Goal: Information Seeking & Learning: Compare options

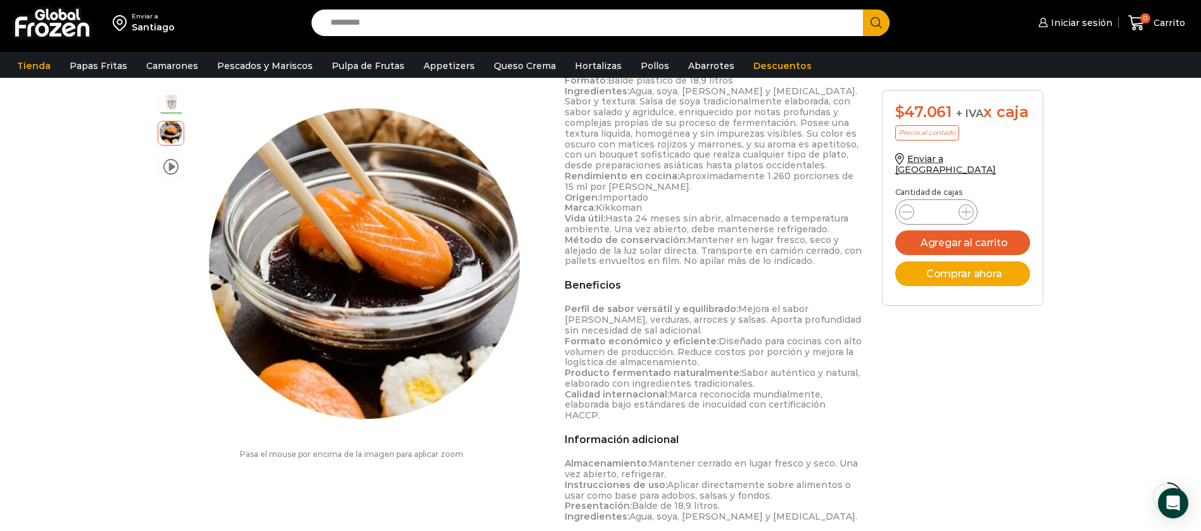
scroll to position [476, 0]
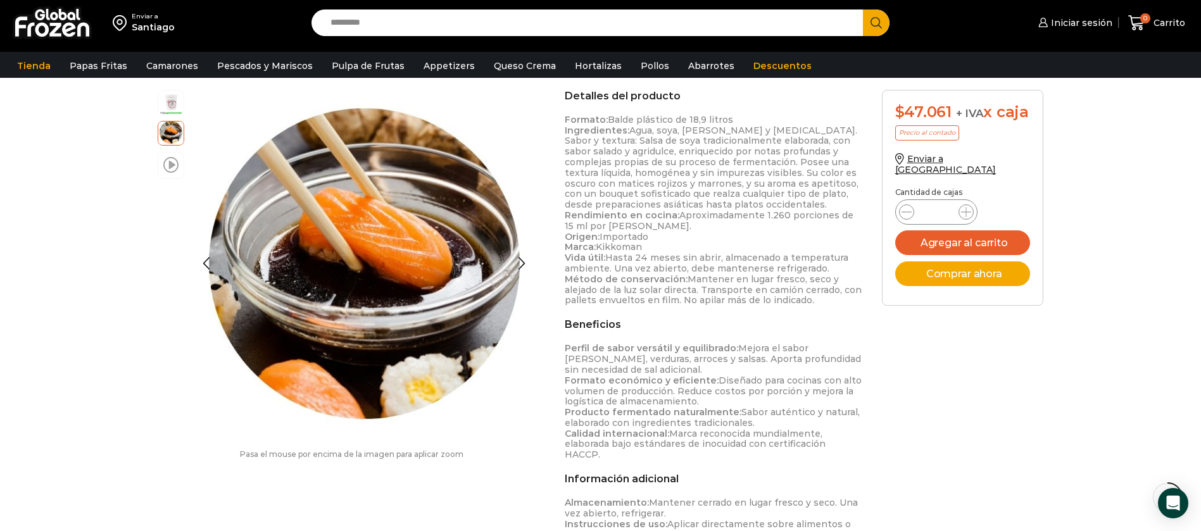
click at [167, 170] on span at bounding box center [170, 164] width 15 height 17
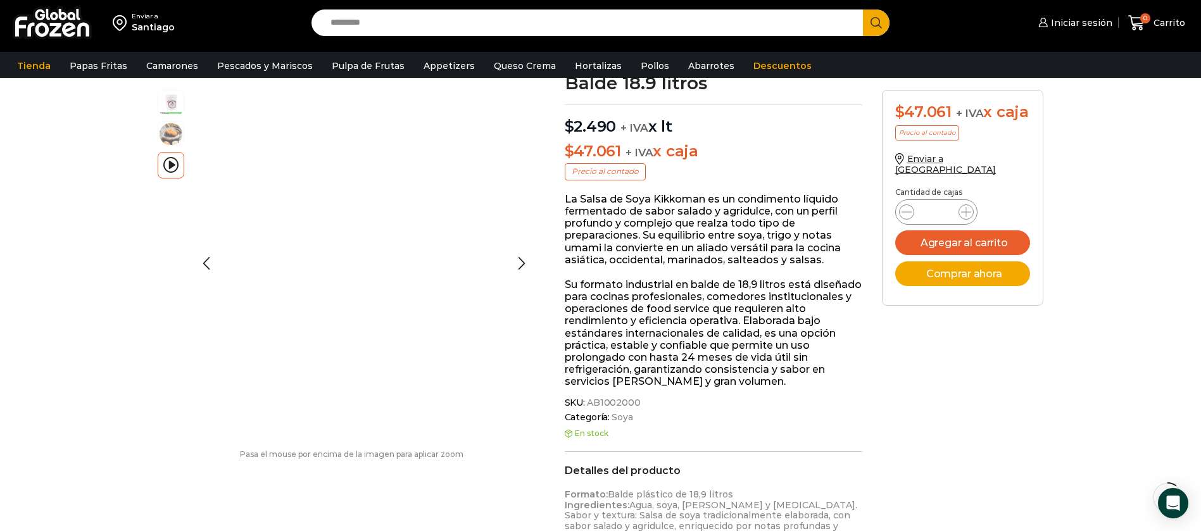
scroll to position [96, 0]
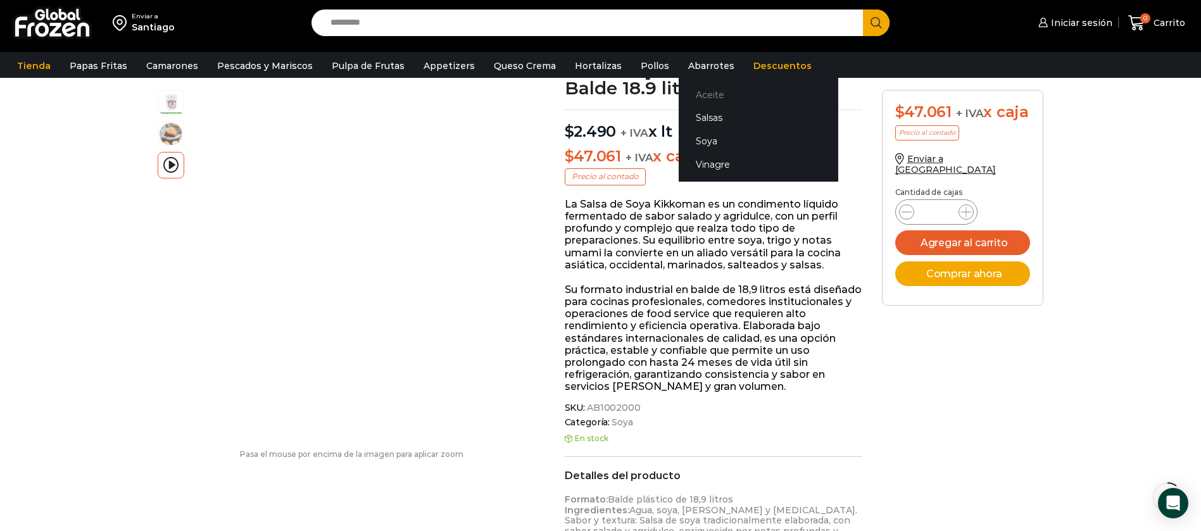
click at [699, 98] on link "Aceite" at bounding box center [759, 94] width 160 height 23
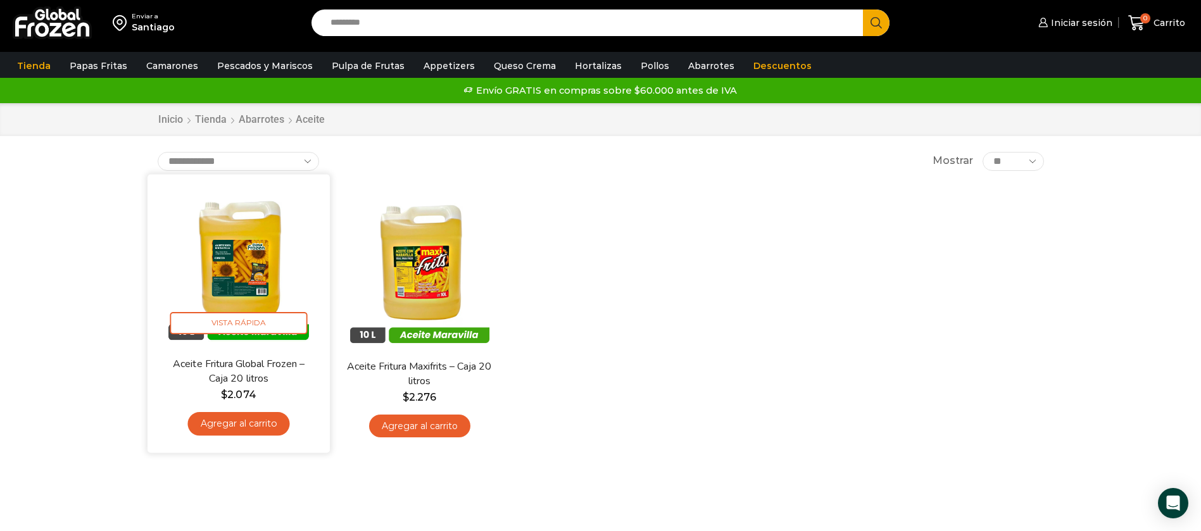
click at [228, 259] on img at bounding box center [238, 265] width 163 height 163
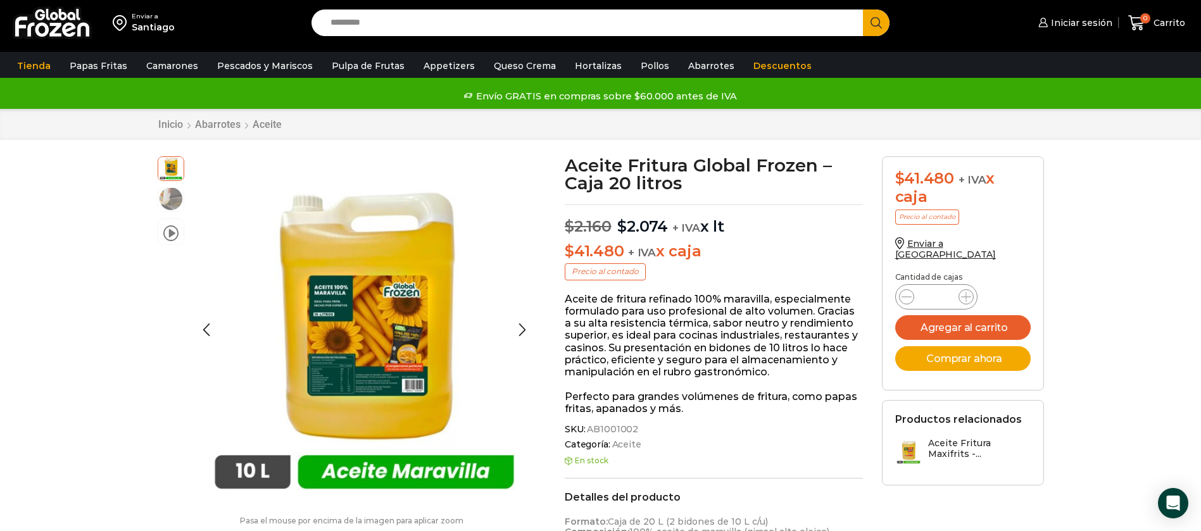
click at [173, 201] on img at bounding box center [170, 198] width 25 height 25
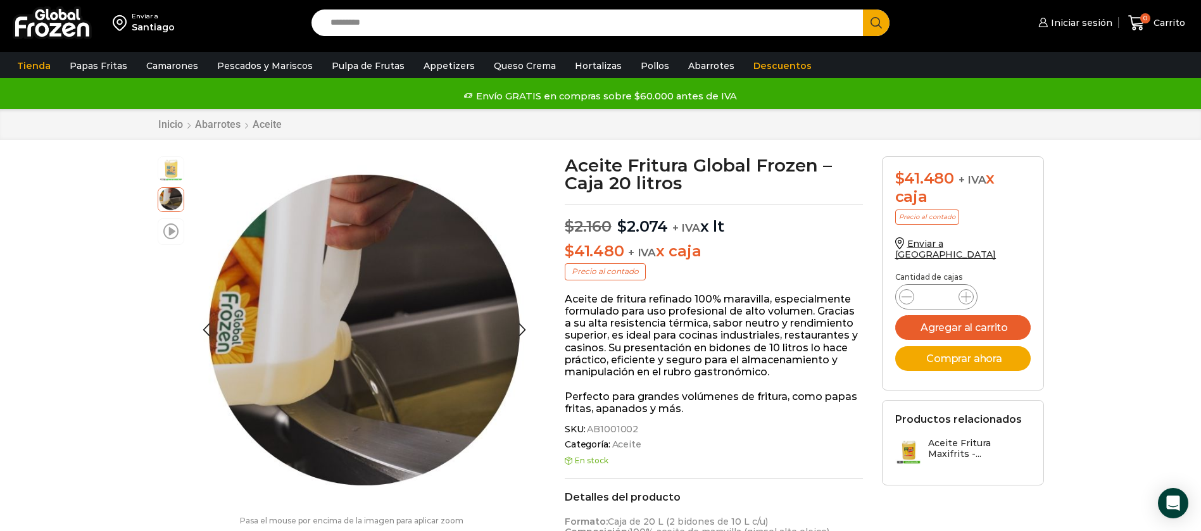
click at [172, 231] on span at bounding box center [170, 230] width 15 height 17
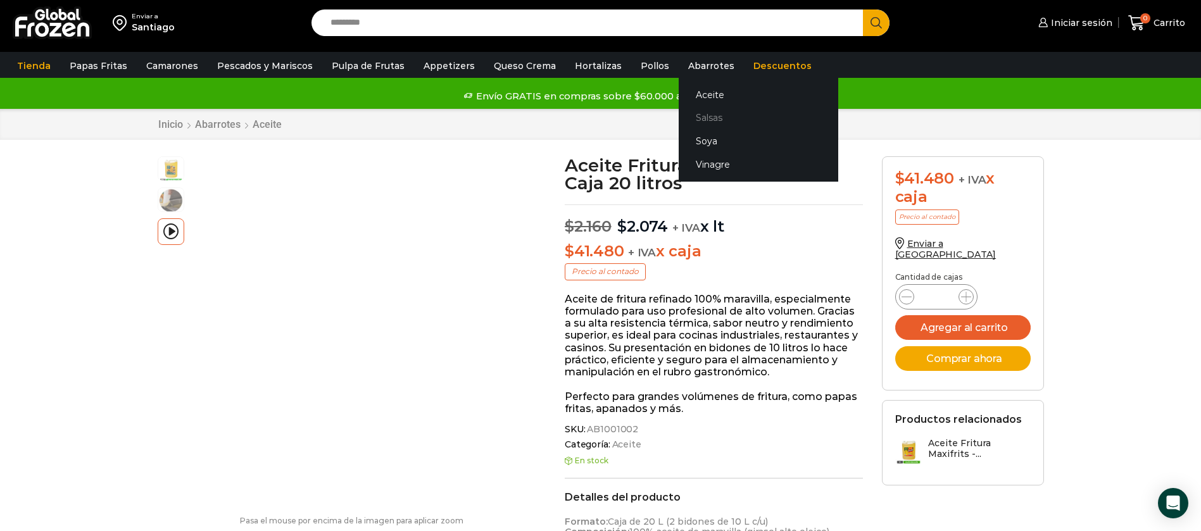
click at [689, 120] on link "Salsas" at bounding box center [759, 117] width 160 height 23
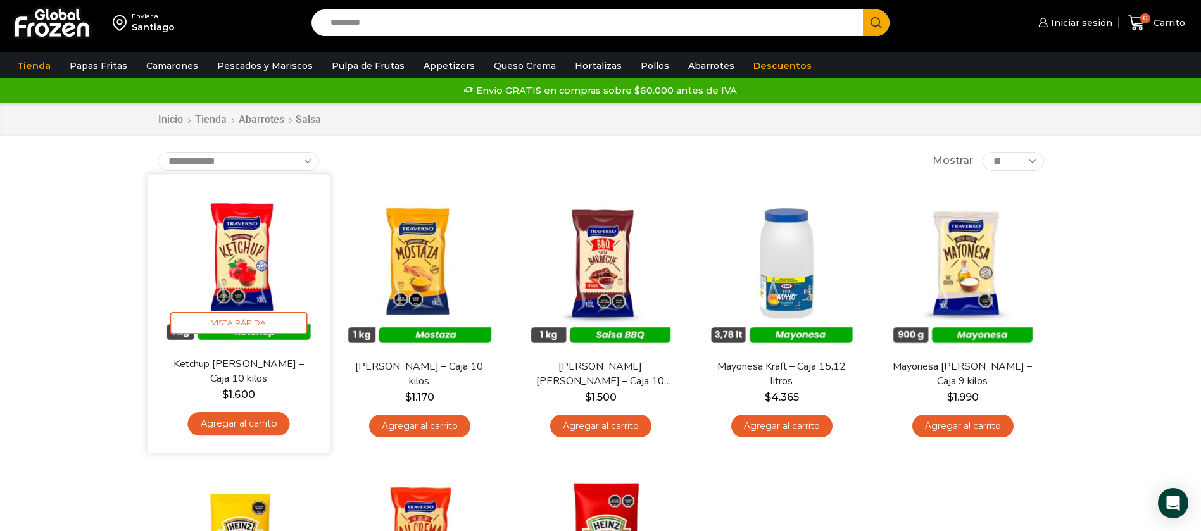
click at [257, 239] on img at bounding box center [238, 265] width 163 height 163
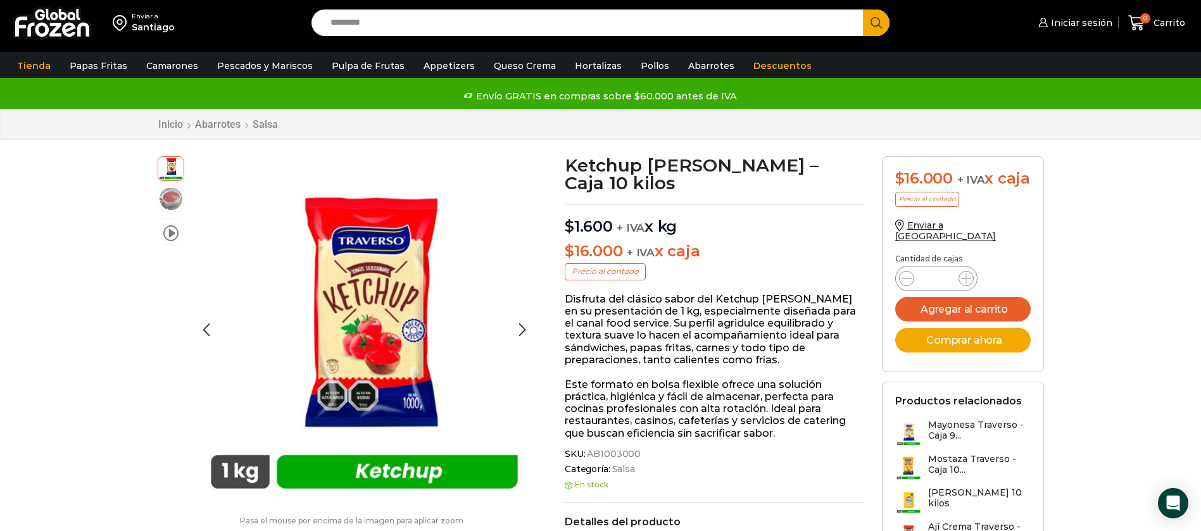
click at [167, 198] on img at bounding box center [170, 198] width 25 height 25
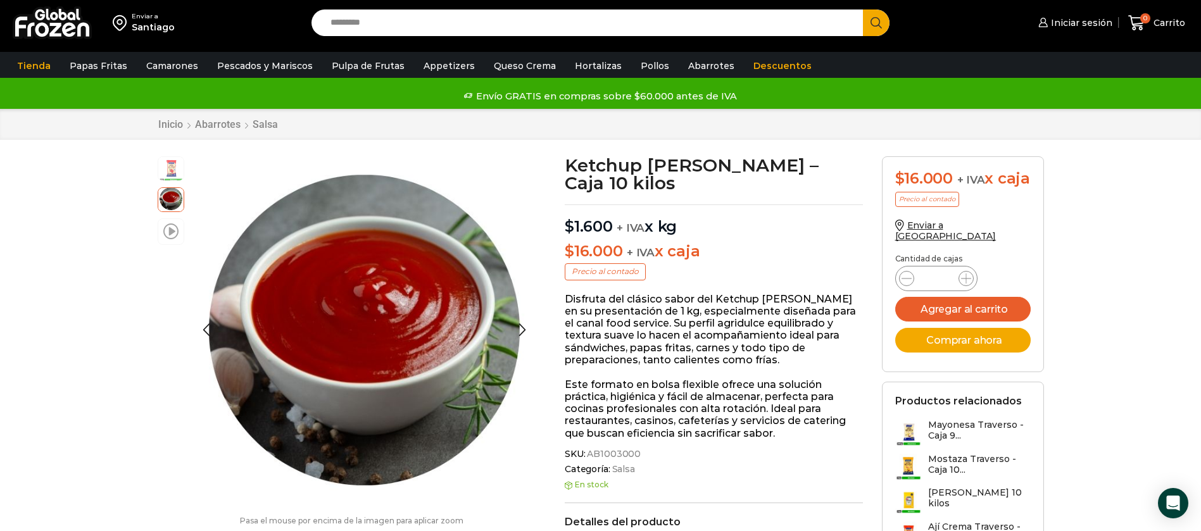
click at [163, 235] on span at bounding box center [170, 230] width 15 height 17
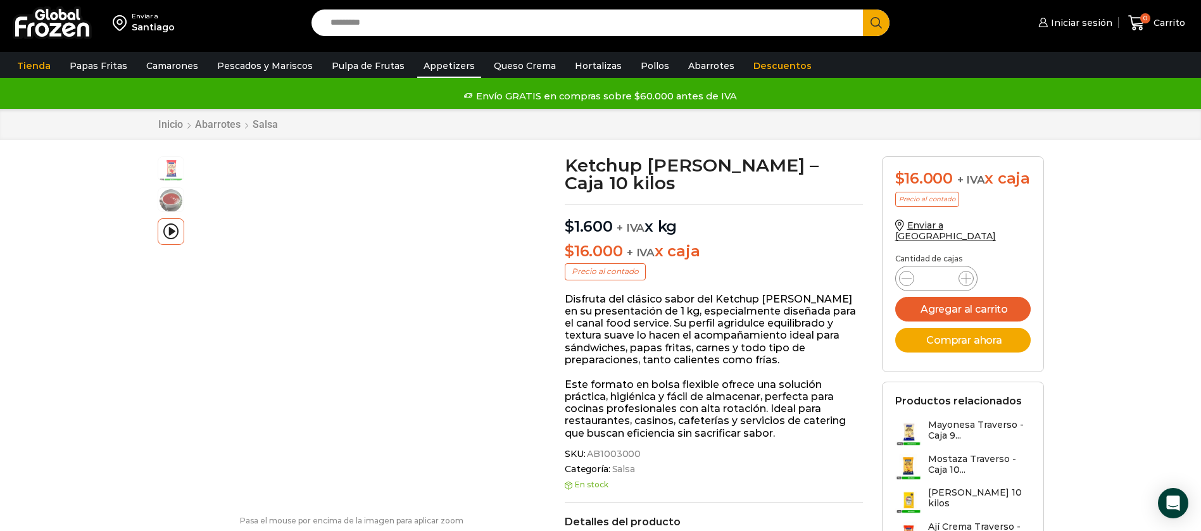
click at [452, 65] on link "Appetizers" at bounding box center [449, 66] width 64 height 24
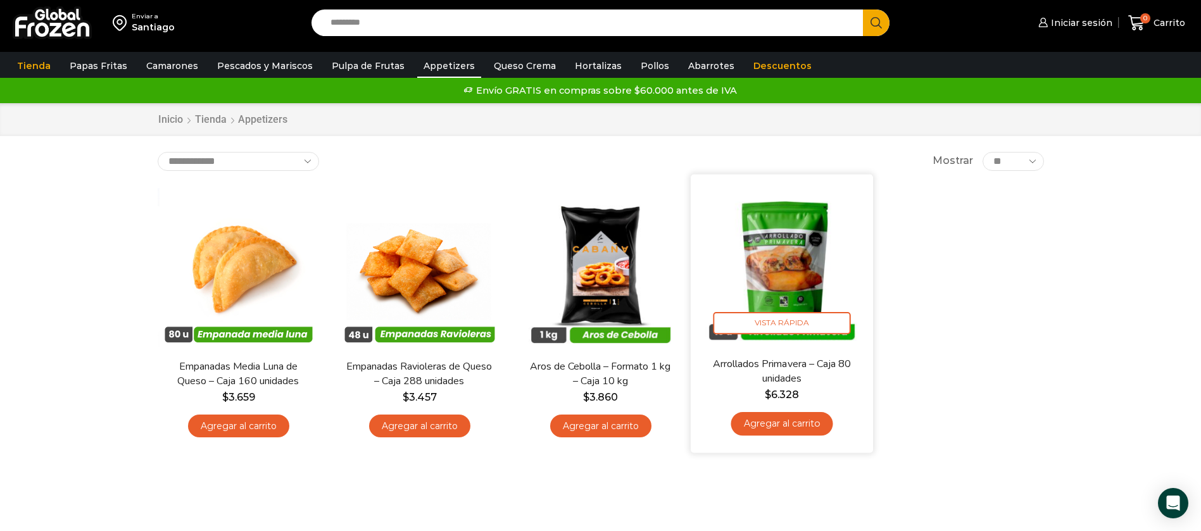
click at [805, 262] on img at bounding box center [781, 265] width 163 height 163
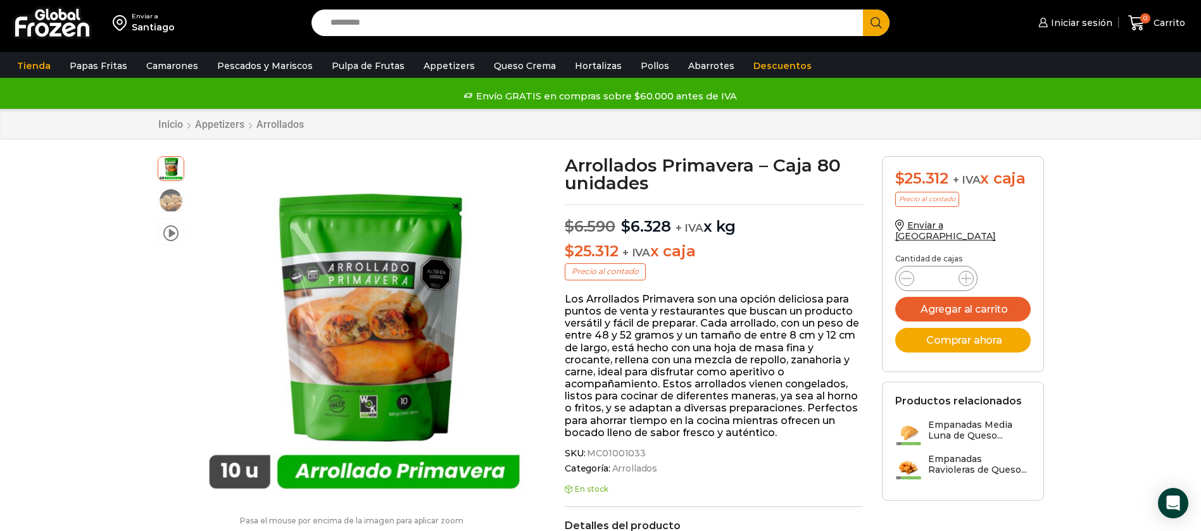
click at [162, 200] on img at bounding box center [170, 198] width 25 height 25
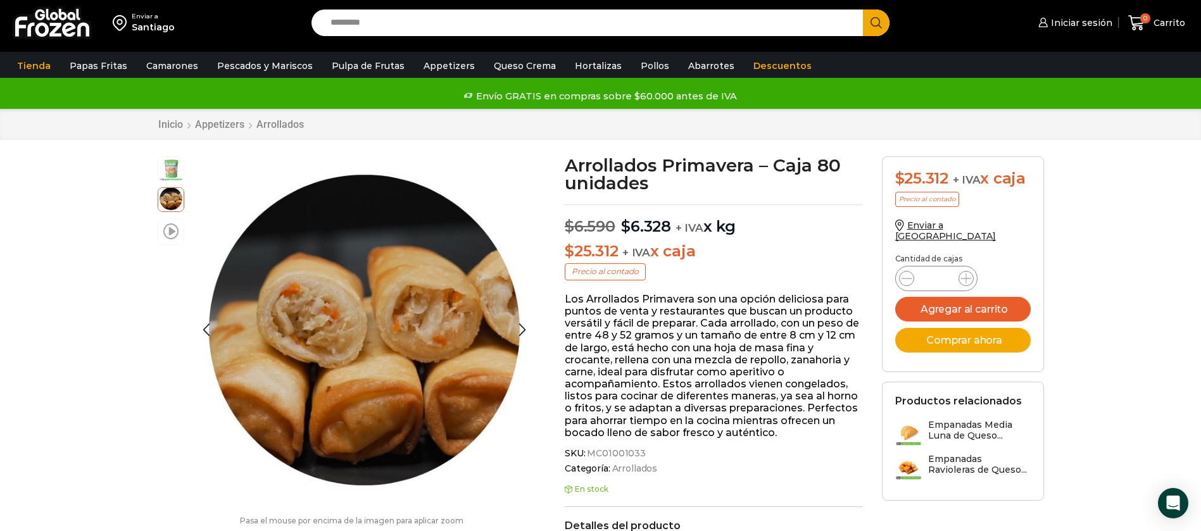
click at [166, 232] on span at bounding box center [170, 230] width 15 height 17
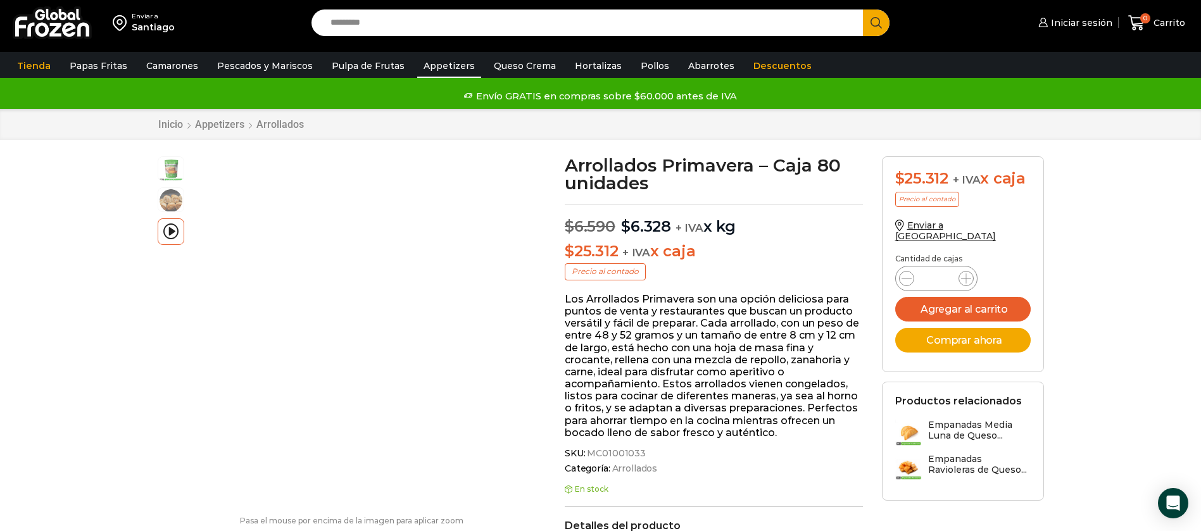
click at [436, 63] on link "Appetizers" at bounding box center [449, 66] width 64 height 24
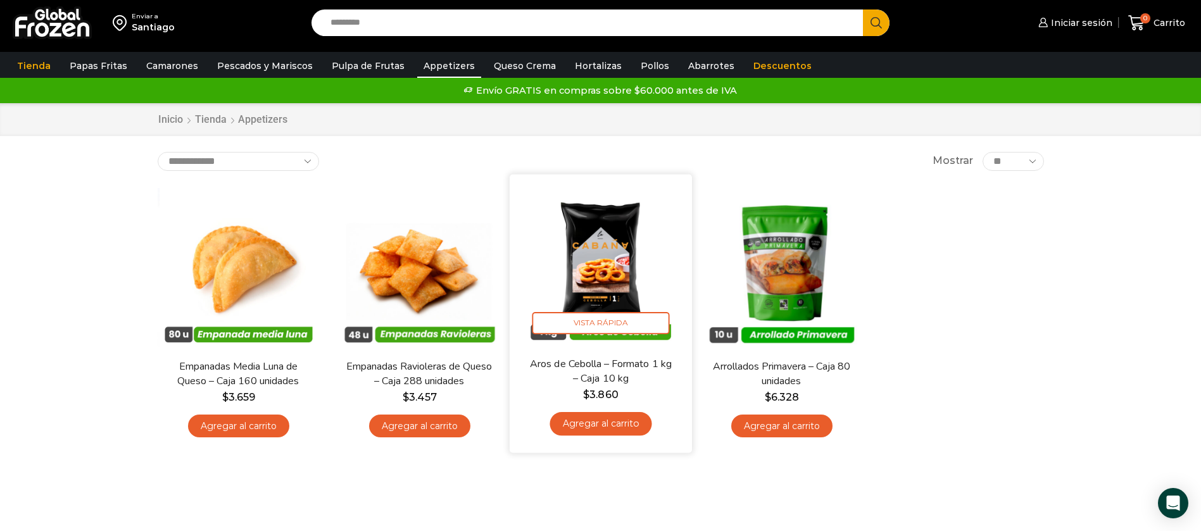
click at [597, 258] on img at bounding box center [600, 265] width 163 height 163
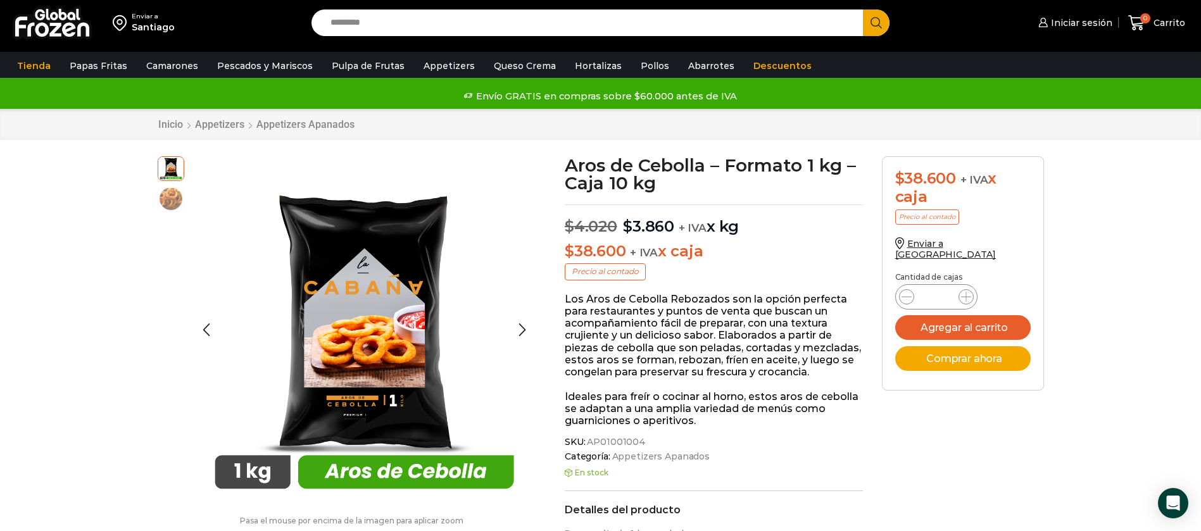
click at [167, 202] on img at bounding box center [170, 198] width 25 height 25
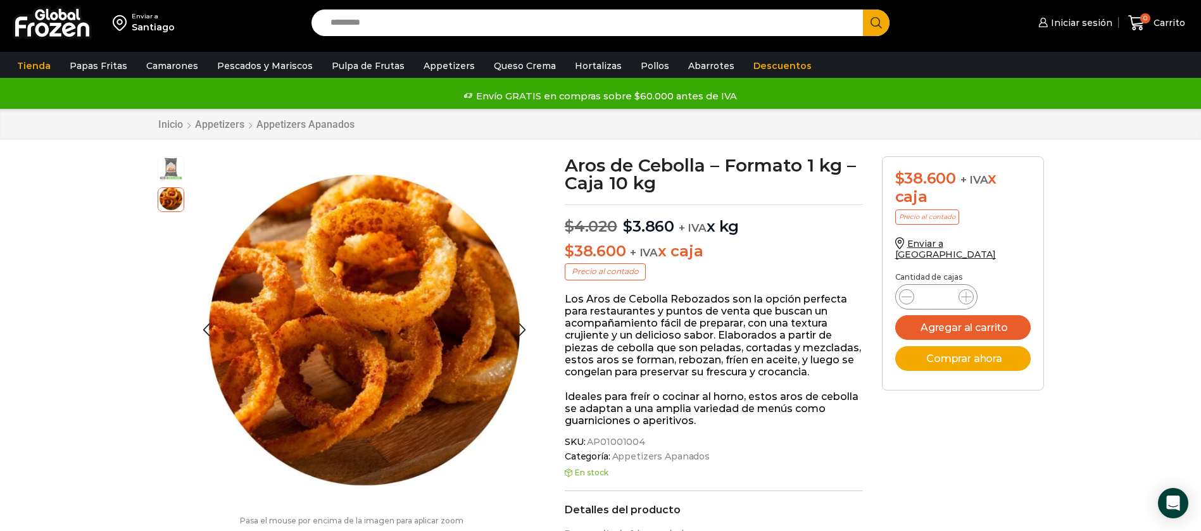
click at [169, 167] on img at bounding box center [170, 167] width 25 height 25
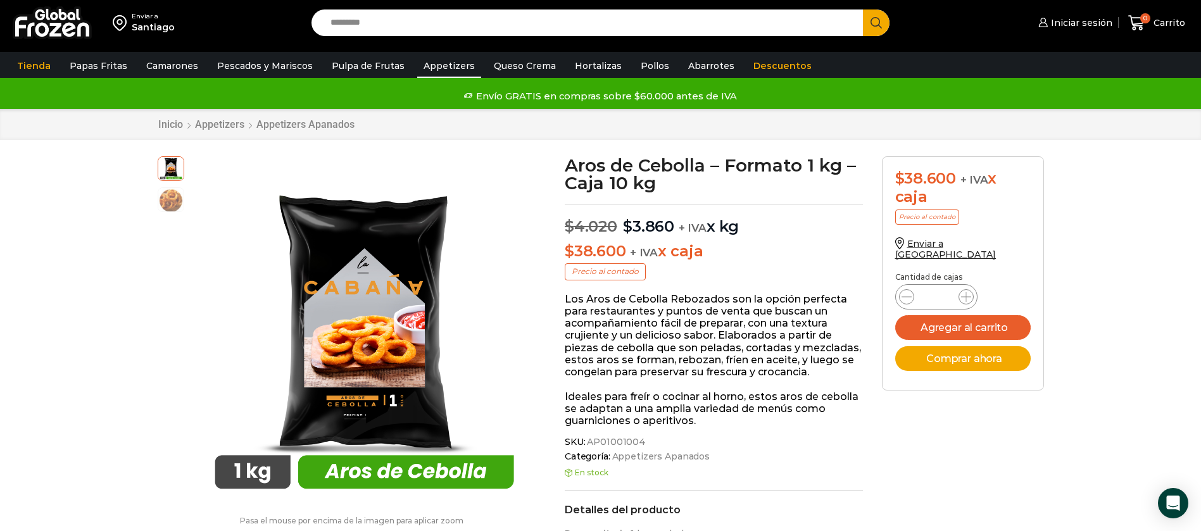
click at [453, 68] on link "Appetizers" at bounding box center [449, 66] width 64 height 24
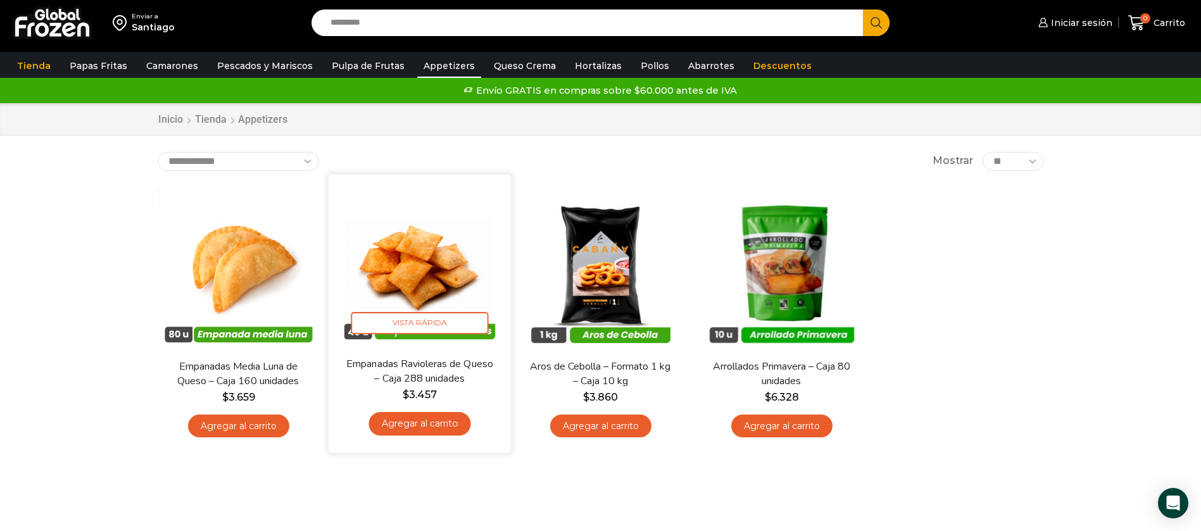
click at [403, 262] on img at bounding box center [419, 265] width 163 height 163
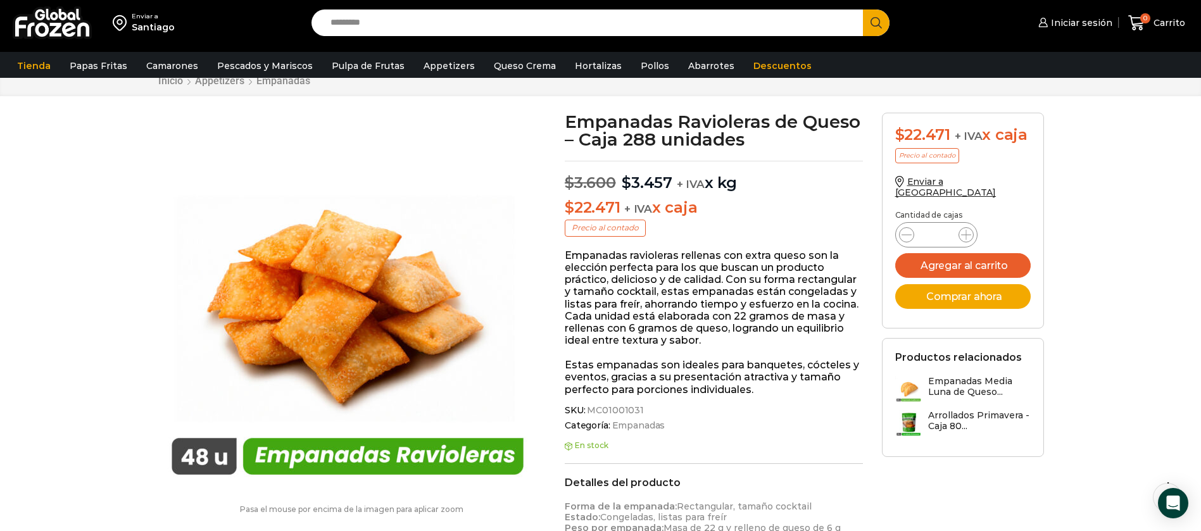
scroll to position [1, 0]
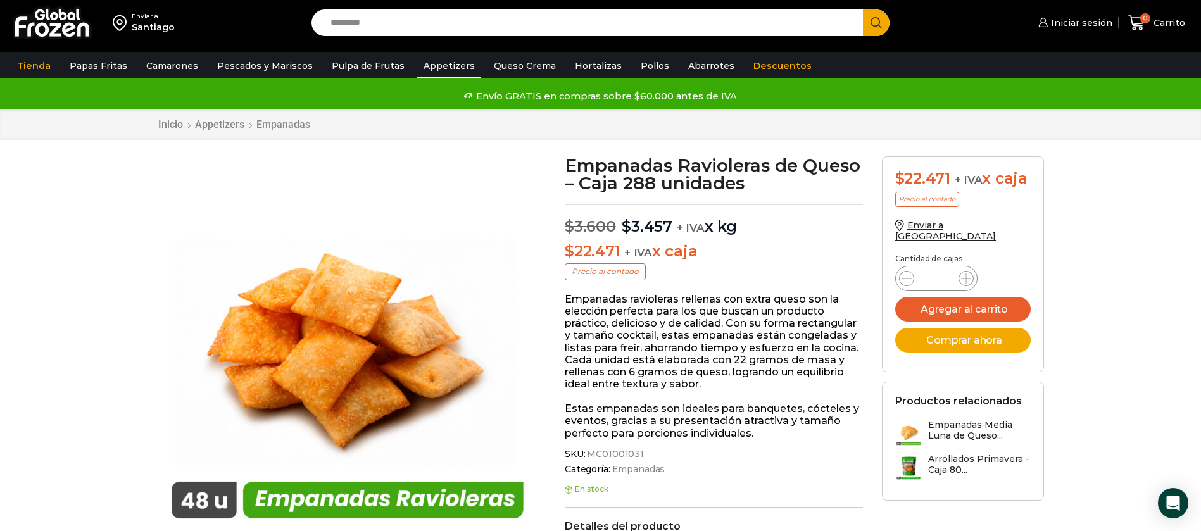
click at [428, 63] on link "Appetizers" at bounding box center [449, 66] width 64 height 24
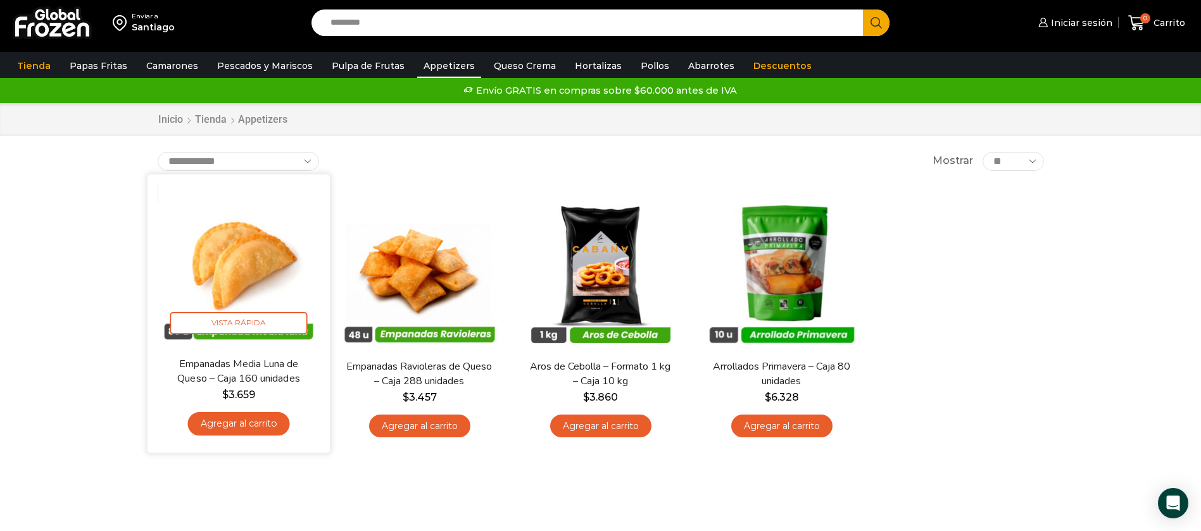
click at [253, 272] on img at bounding box center [238, 265] width 163 height 163
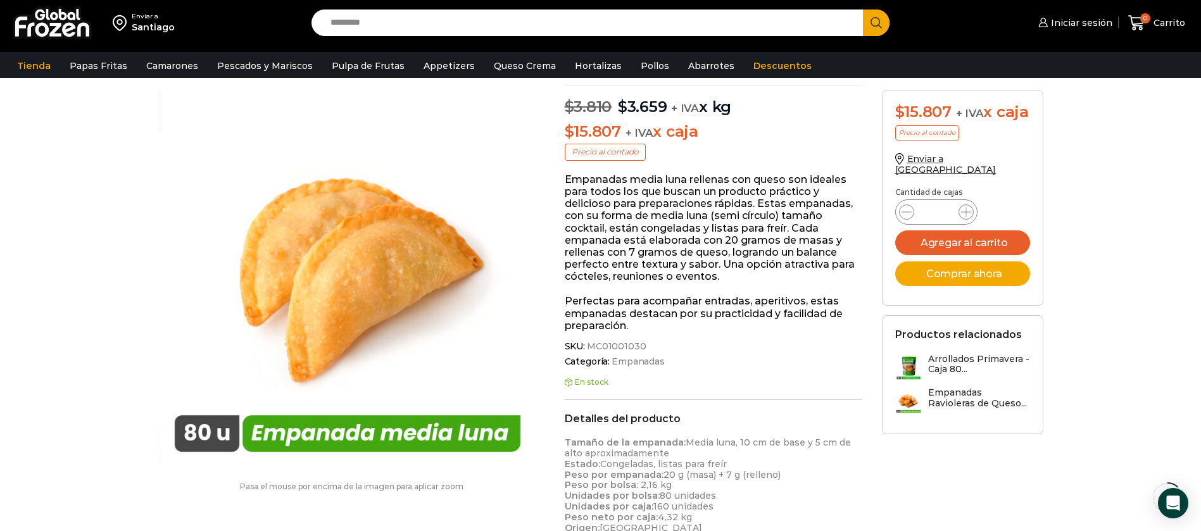
scroll to position [96, 0]
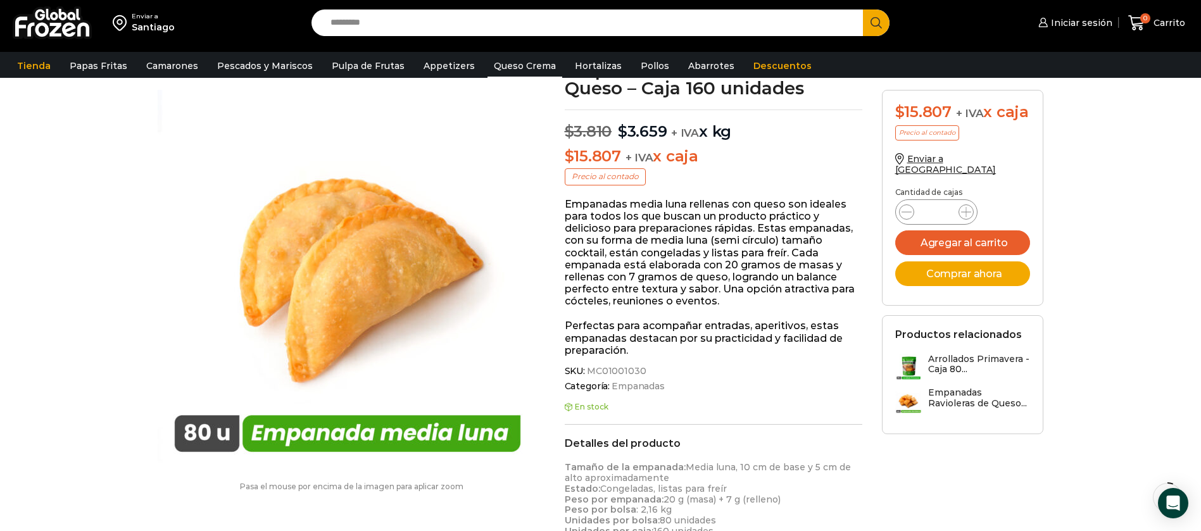
click at [493, 63] on link "Queso Crema" at bounding box center [525, 66] width 75 height 24
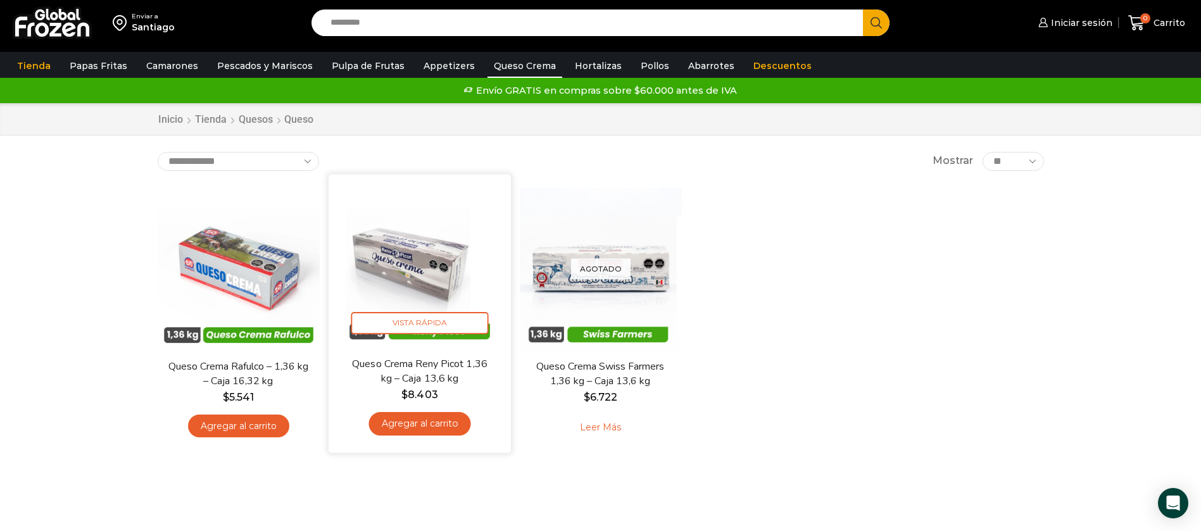
click at [410, 250] on img at bounding box center [419, 265] width 163 height 163
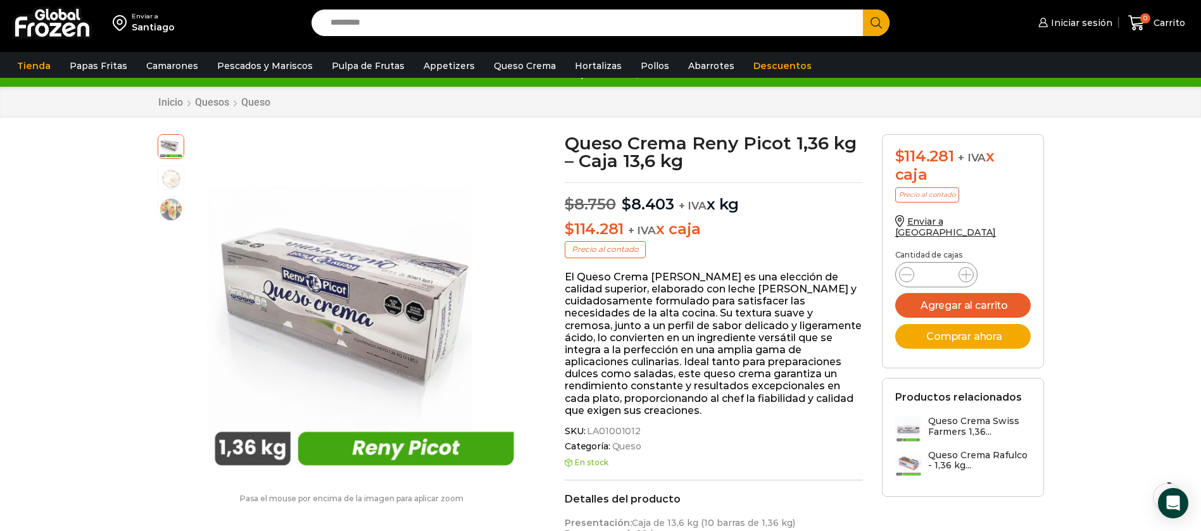
scroll to position [1, 0]
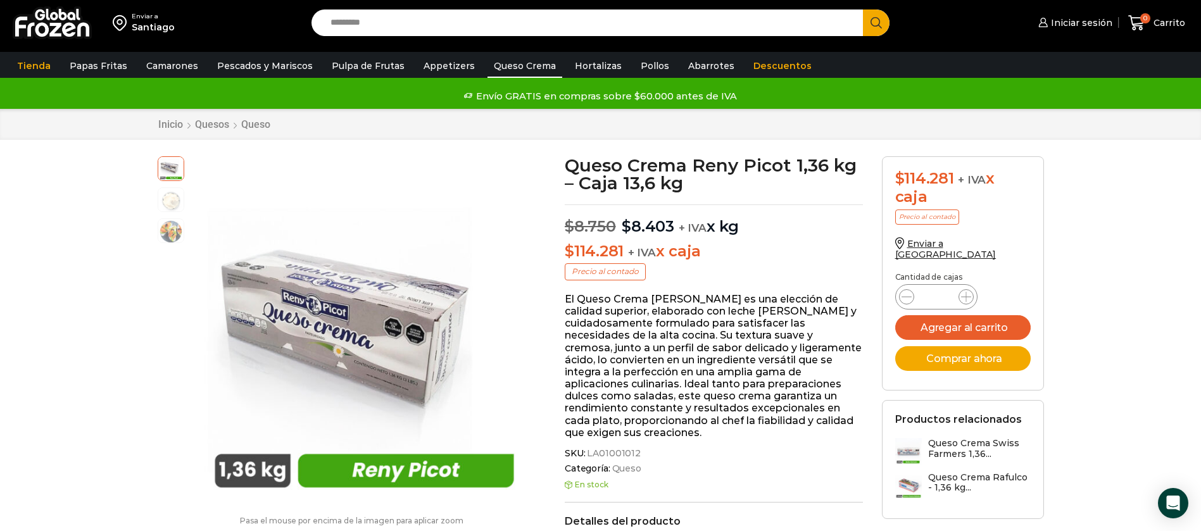
click at [488, 67] on link "Queso Crema" at bounding box center [525, 66] width 75 height 24
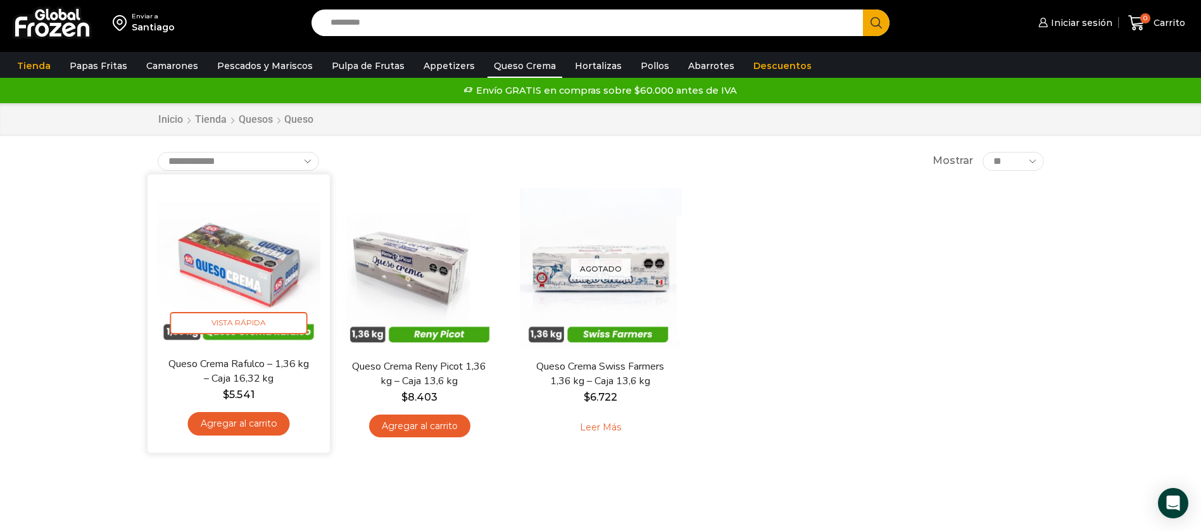
click at [255, 252] on img at bounding box center [238, 265] width 163 height 163
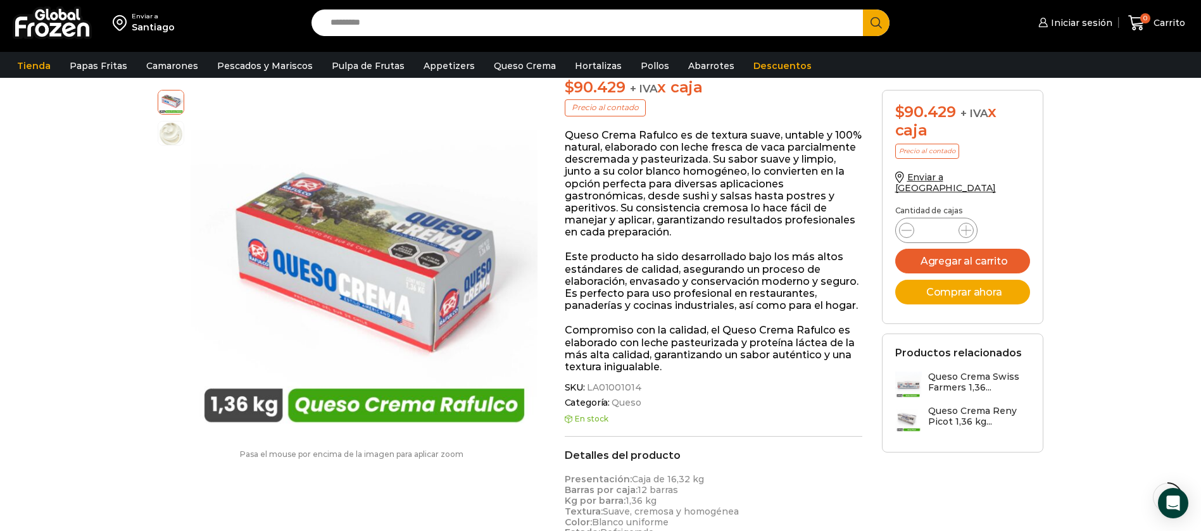
scroll to position [381, 0]
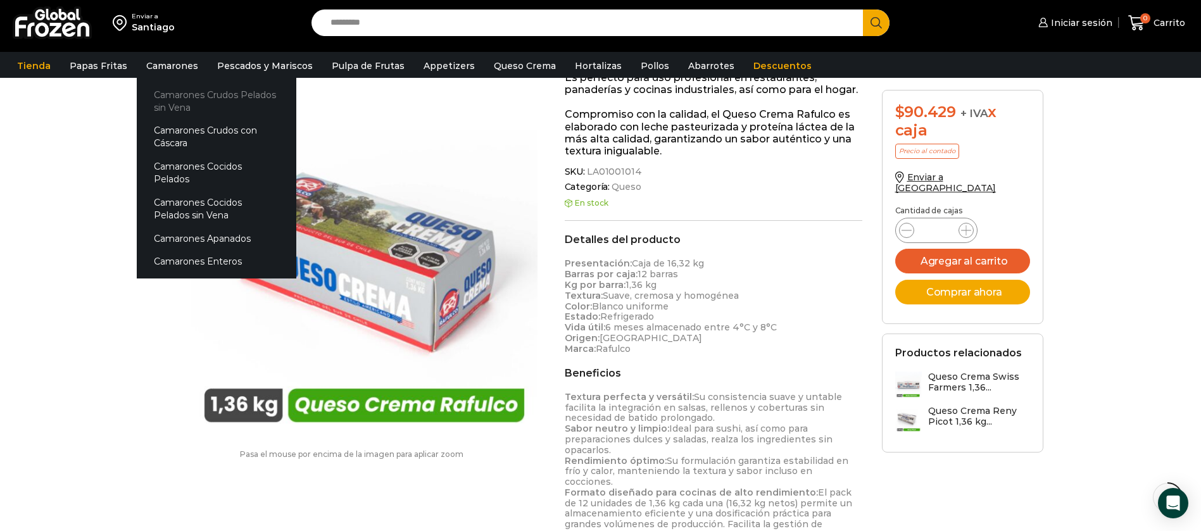
click at [163, 97] on link "Camarones Crudos Pelados sin Vena" at bounding box center [217, 101] width 160 height 36
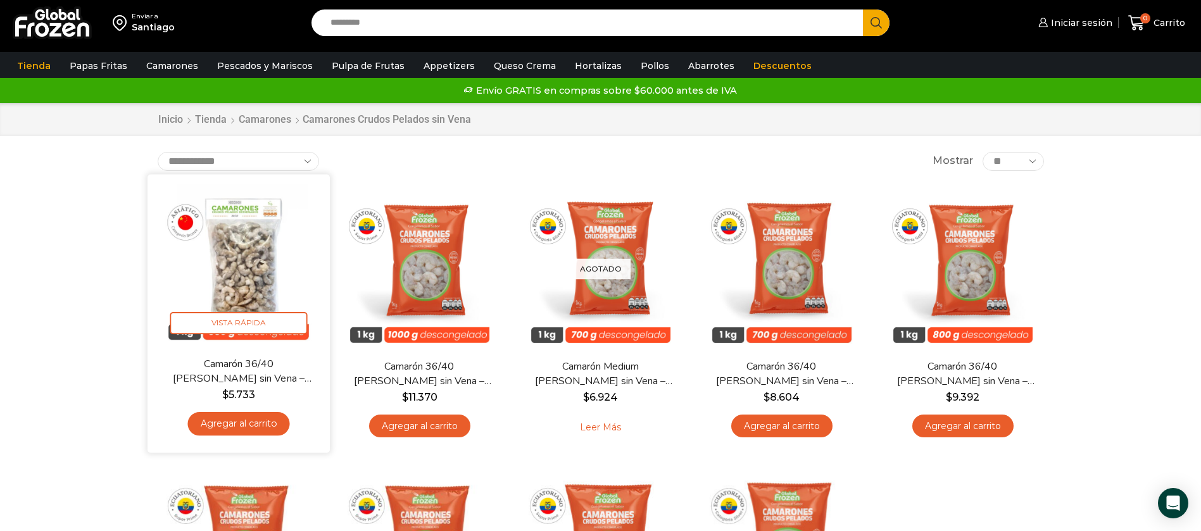
click at [239, 284] on img at bounding box center [238, 265] width 163 height 163
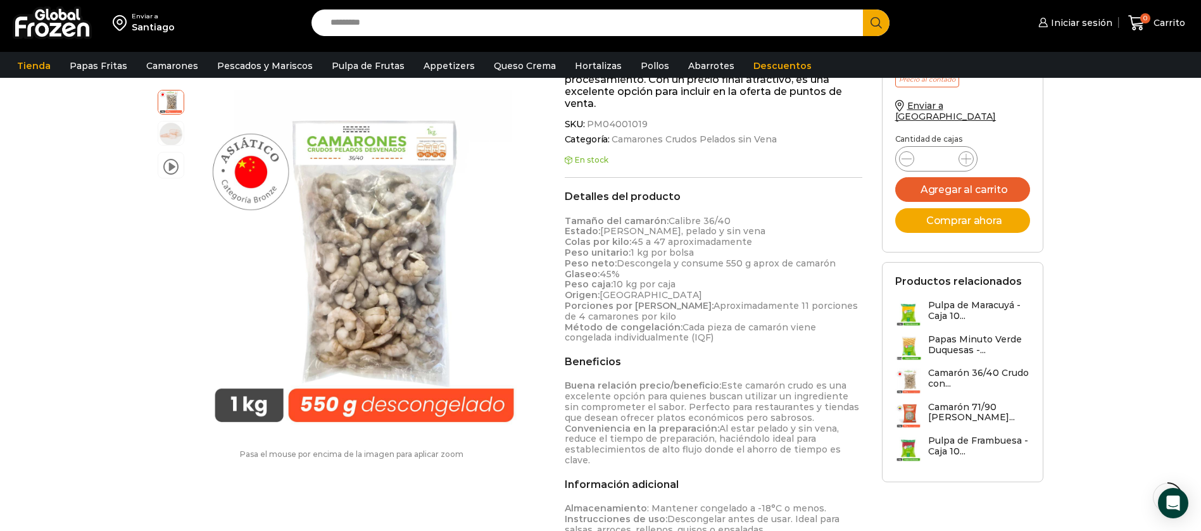
scroll to position [286, 0]
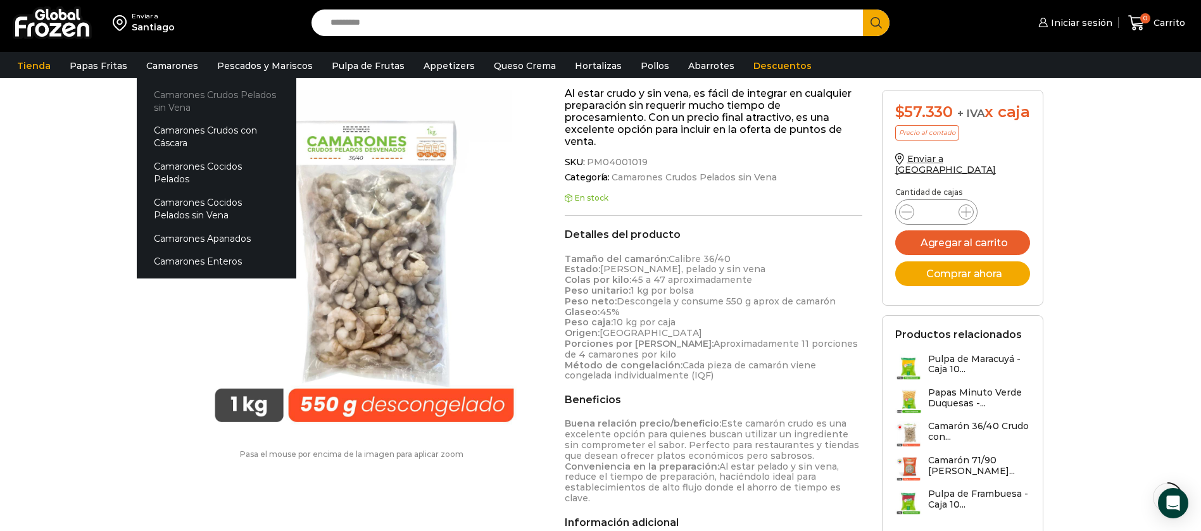
click at [170, 95] on link "Camarones Crudos Pelados sin Vena" at bounding box center [217, 101] width 160 height 36
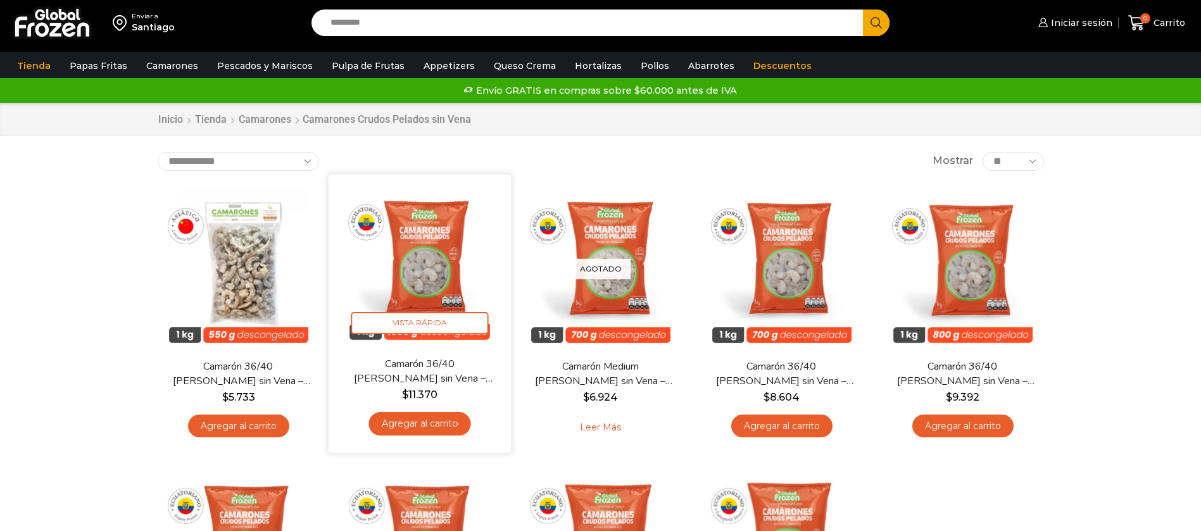
click at [435, 258] on img at bounding box center [419, 265] width 163 height 163
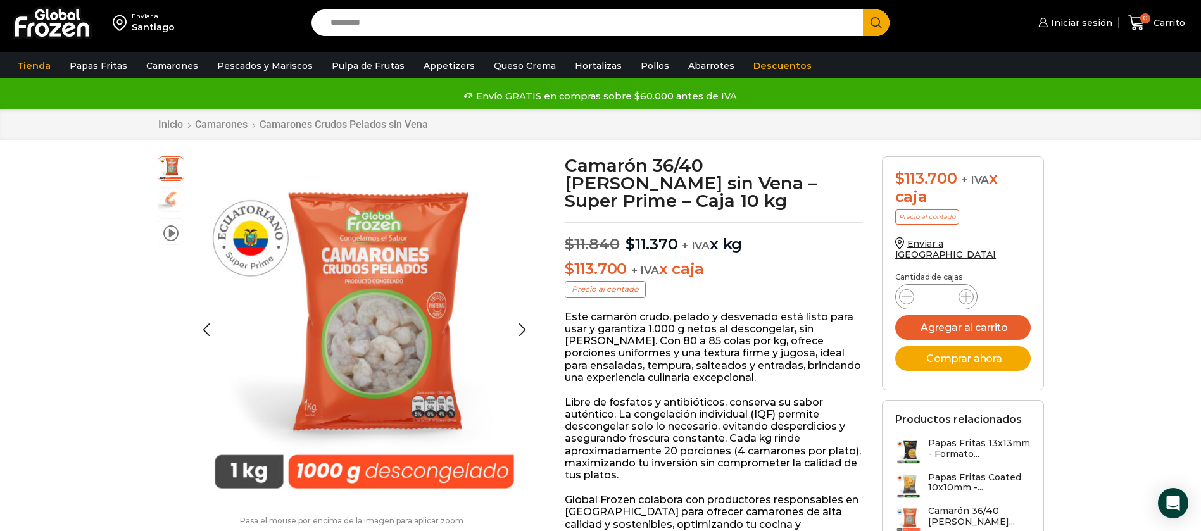
click at [172, 200] on img at bounding box center [170, 198] width 25 height 25
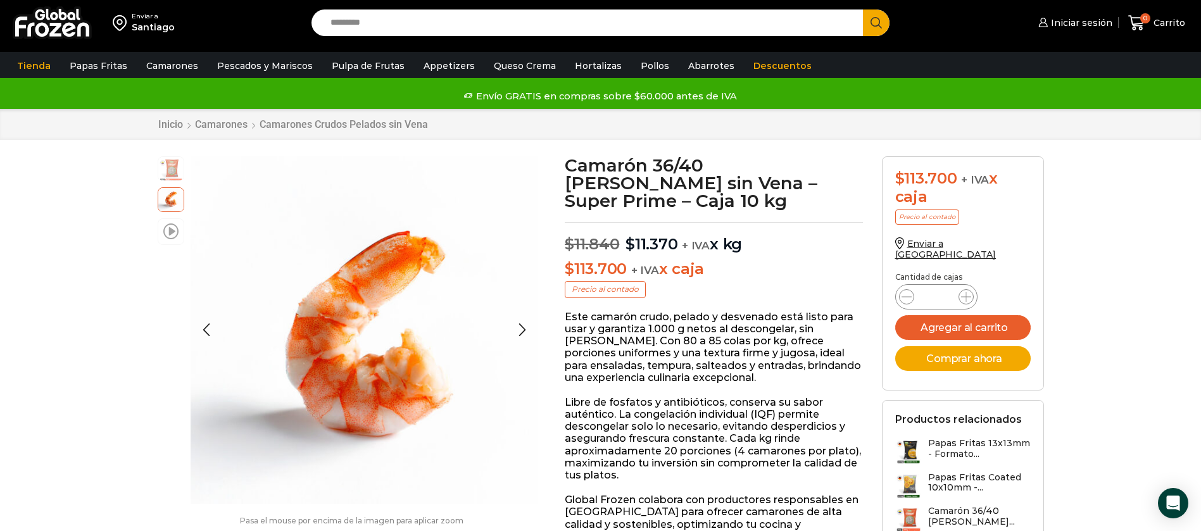
click at [172, 224] on span at bounding box center [170, 230] width 15 height 17
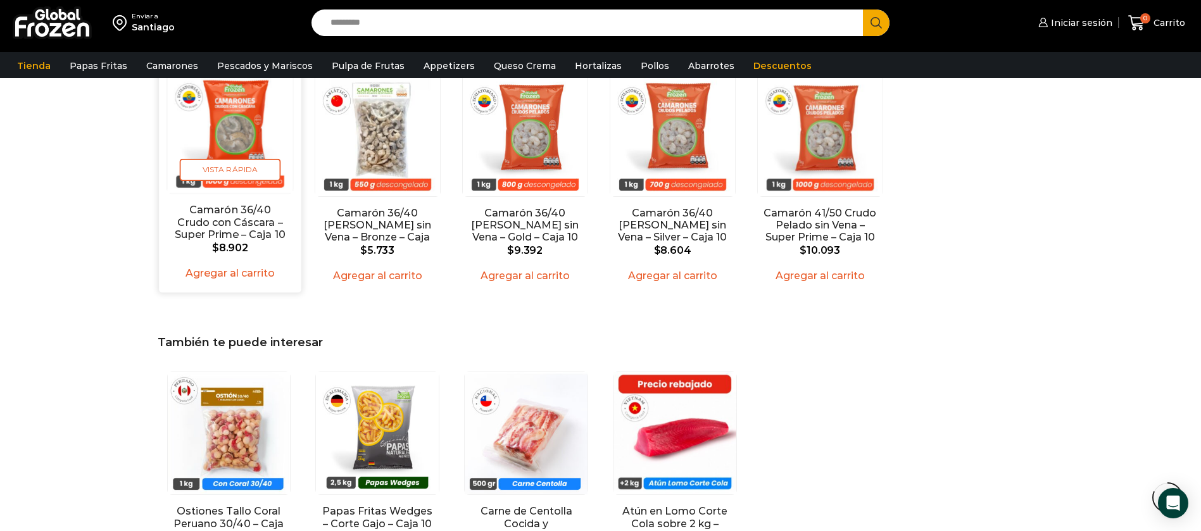
scroll to position [1901, 0]
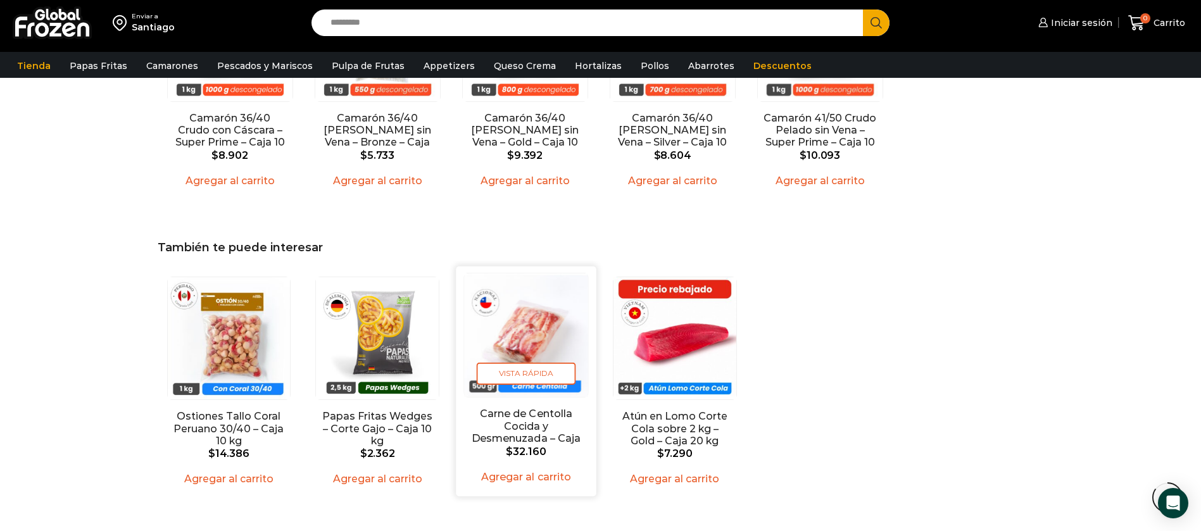
click at [518, 312] on img "3 / 4" at bounding box center [526, 335] width 124 height 124
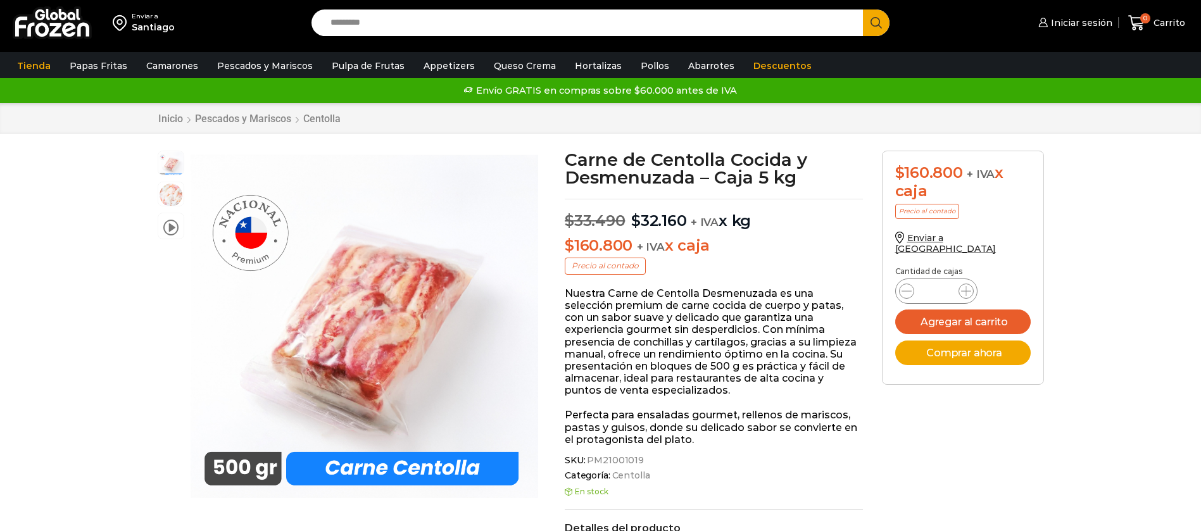
scroll to position [1, 0]
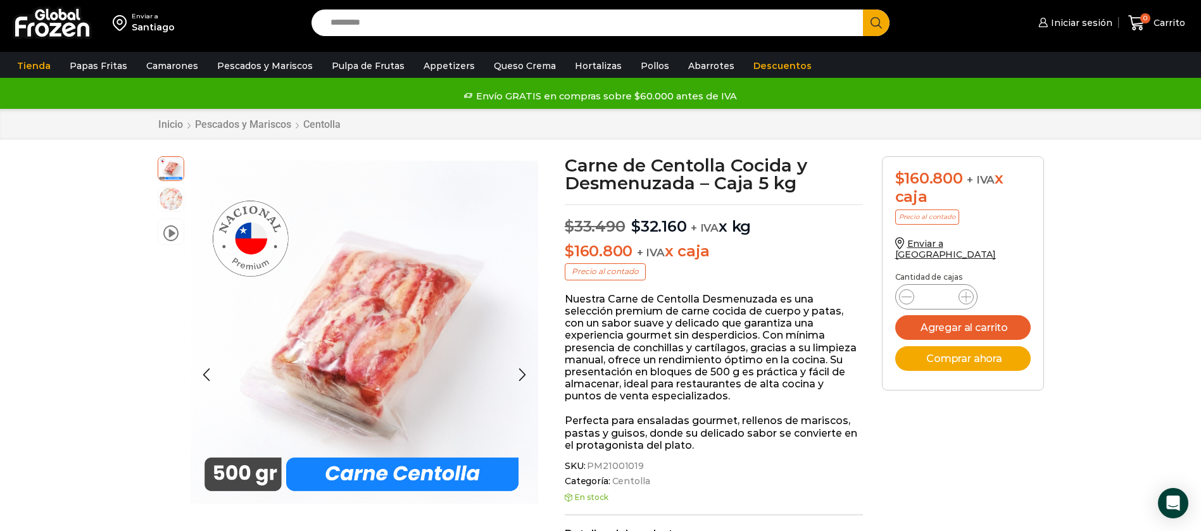
click at [174, 198] on img at bounding box center [170, 198] width 25 height 25
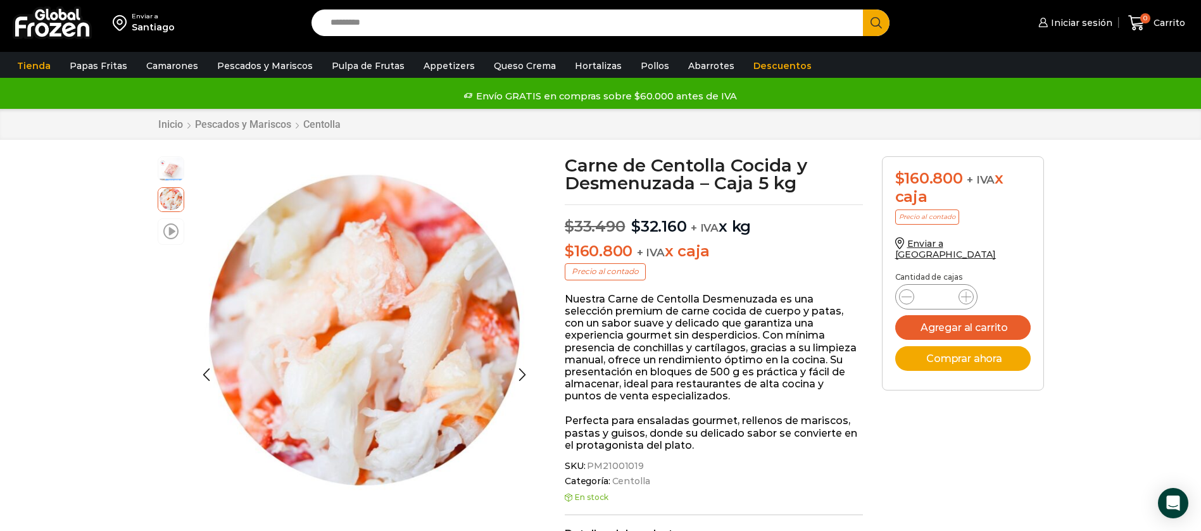
click at [173, 236] on span at bounding box center [170, 230] width 15 height 17
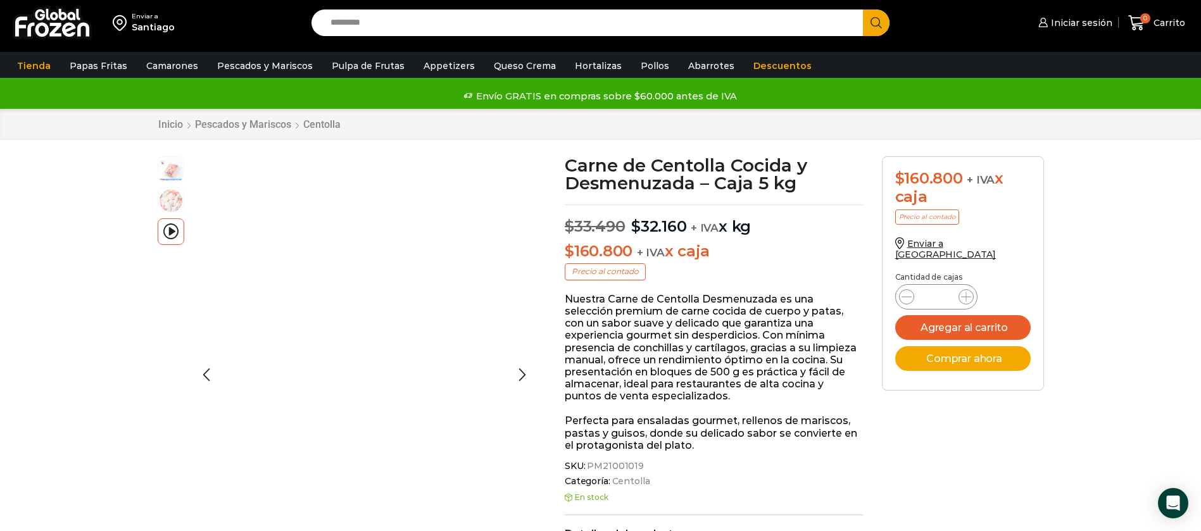
scroll to position [313, 0]
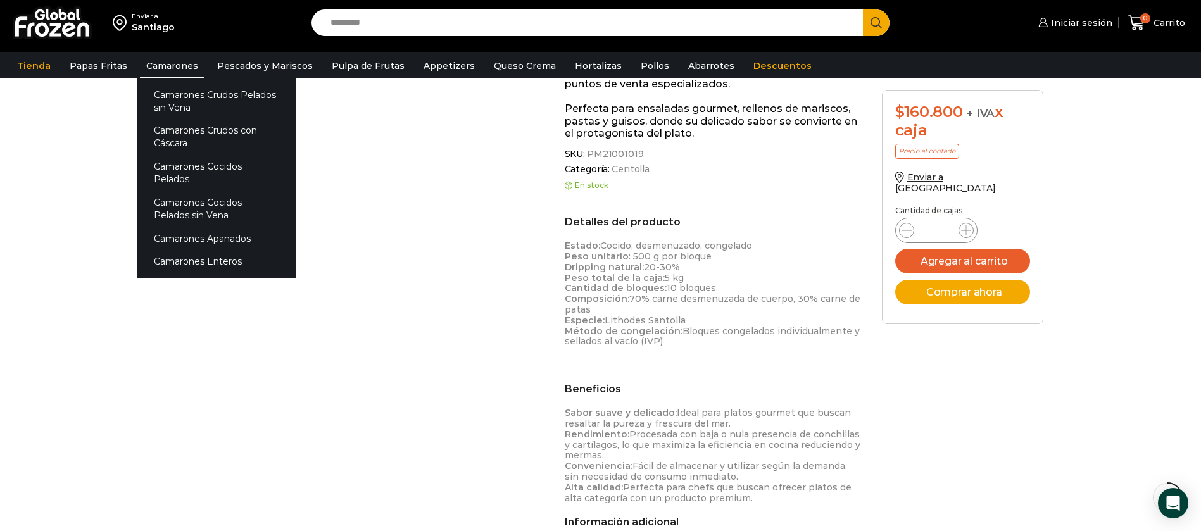
click at [158, 65] on link "Camarones" at bounding box center [172, 66] width 65 height 24
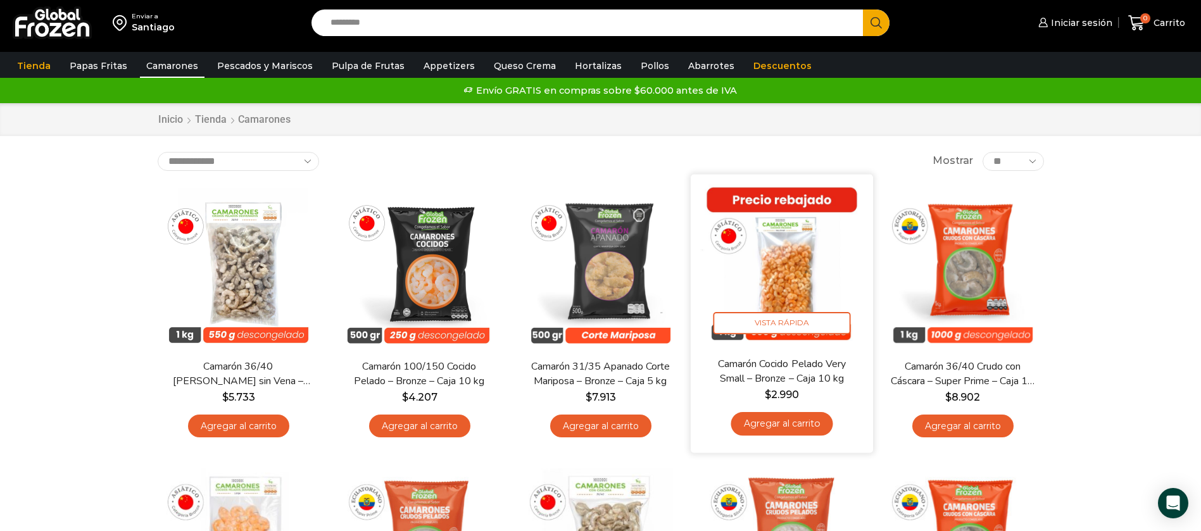
click at [795, 258] on img at bounding box center [781, 265] width 163 height 163
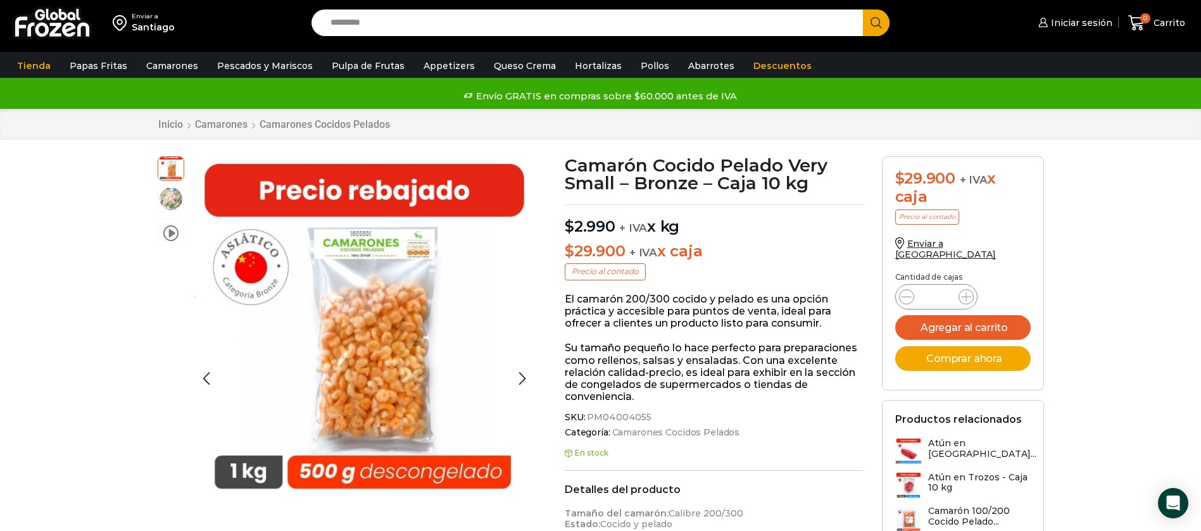
click at [163, 198] on img at bounding box center [170, 198] width 25 height 25
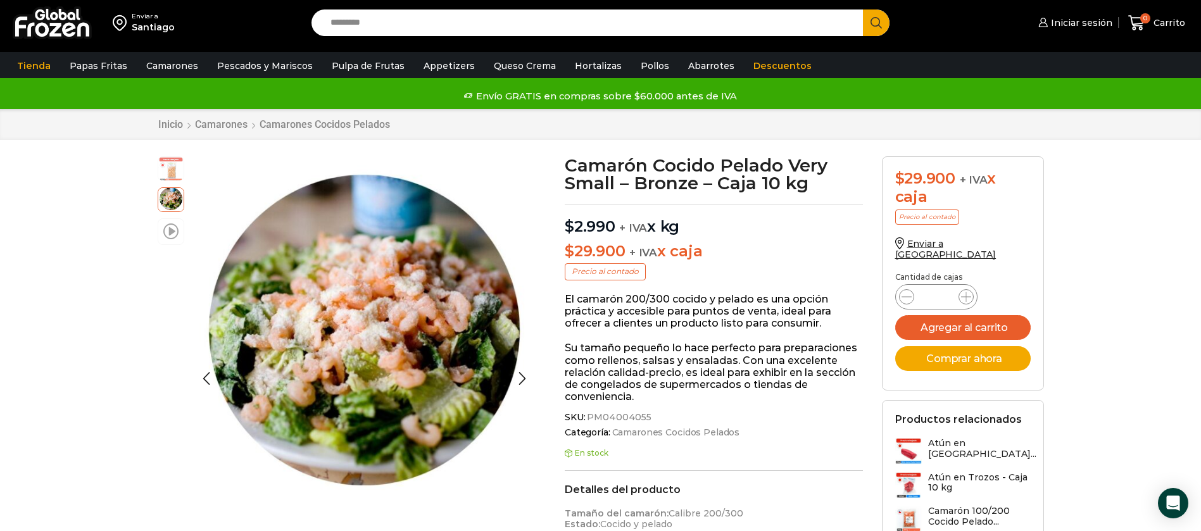
click at [163, 238] on span at bounding box center [170, 230] width 15 height 17
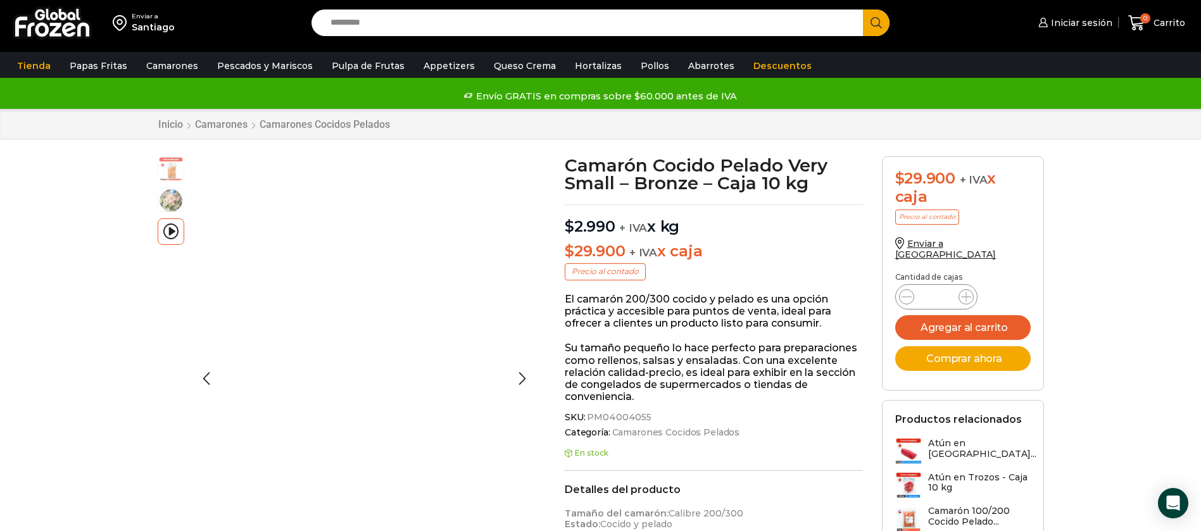
scroll to position [319, 0]
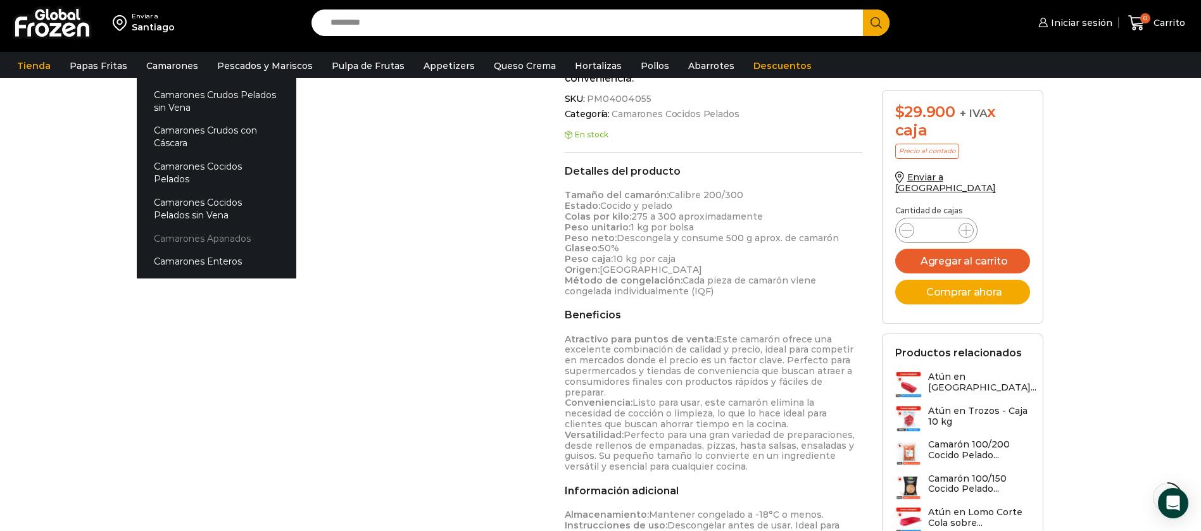
click at [190, 227] on link "Camarones Apanados" at bounding box center [217, 238] width 160 height 23
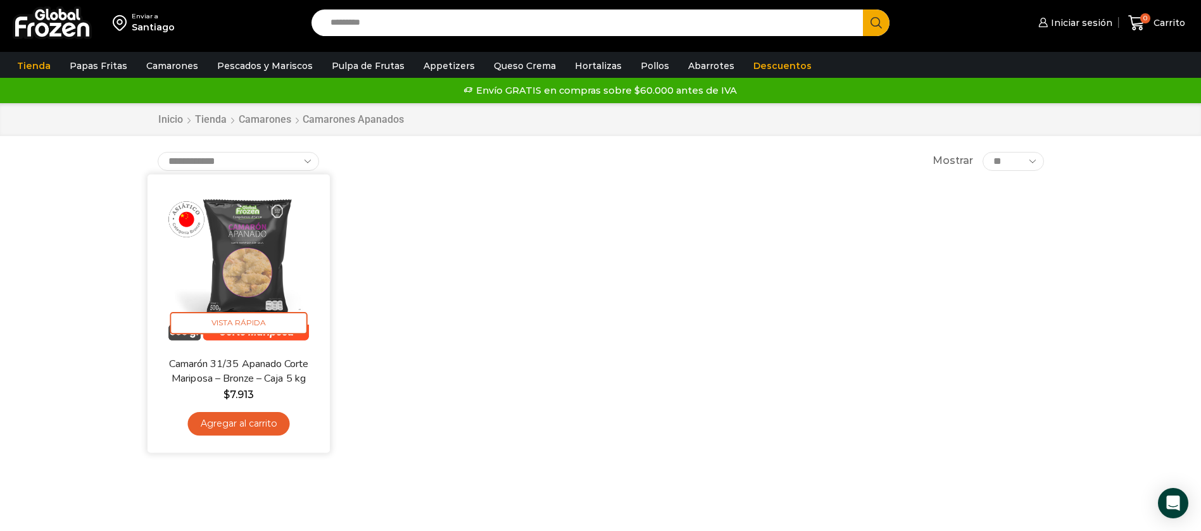
click at [269, 264] on img at bounding box center [238, 265] width 163 height 163
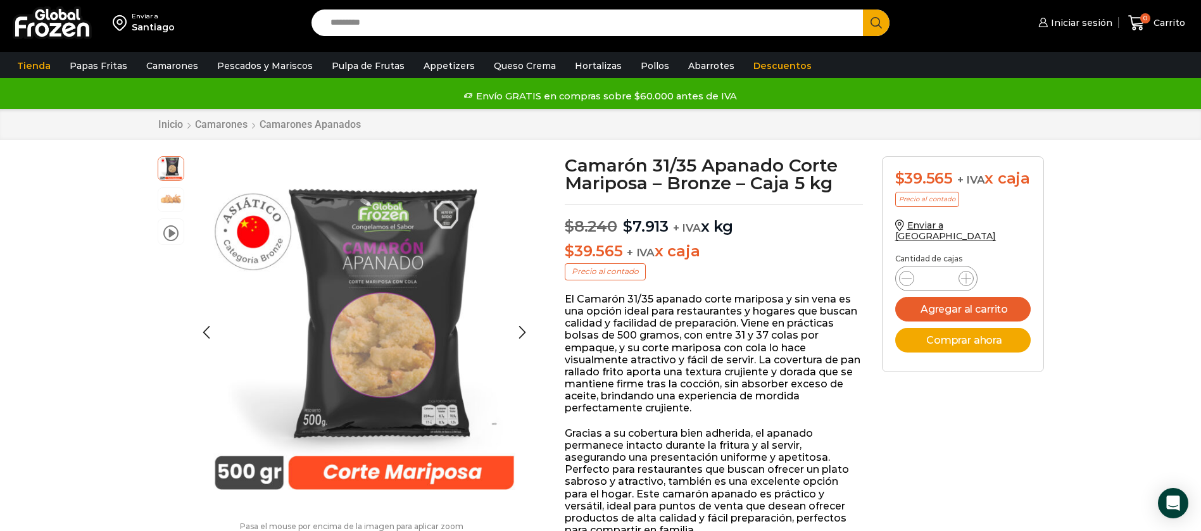
click at [173, 203] on img at bounding box center [170, 198] width 25 height 25
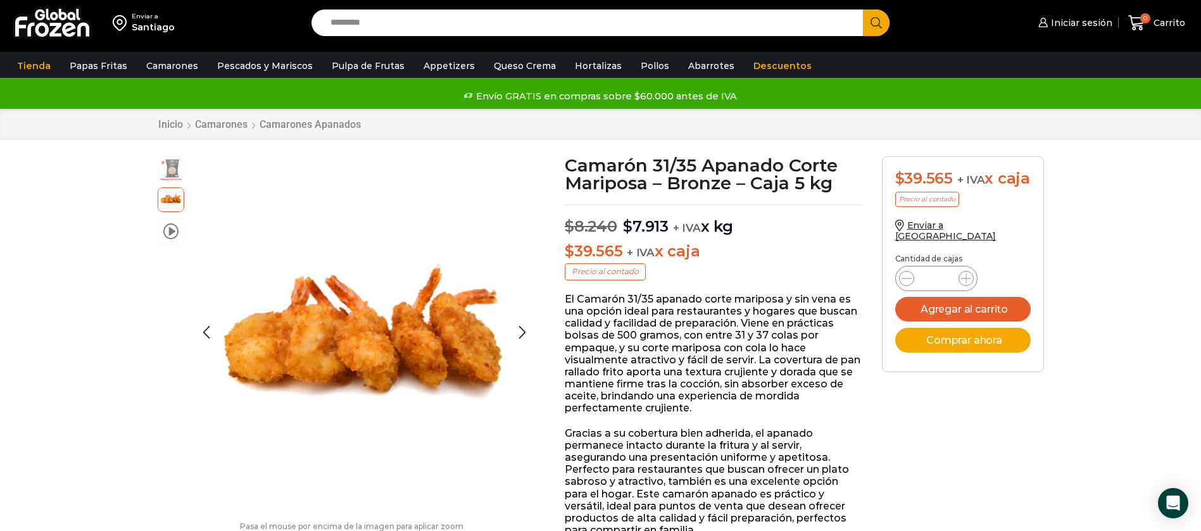
click at [162, 238] on li "video" at bounding box center [171, 232] width 27 height 27
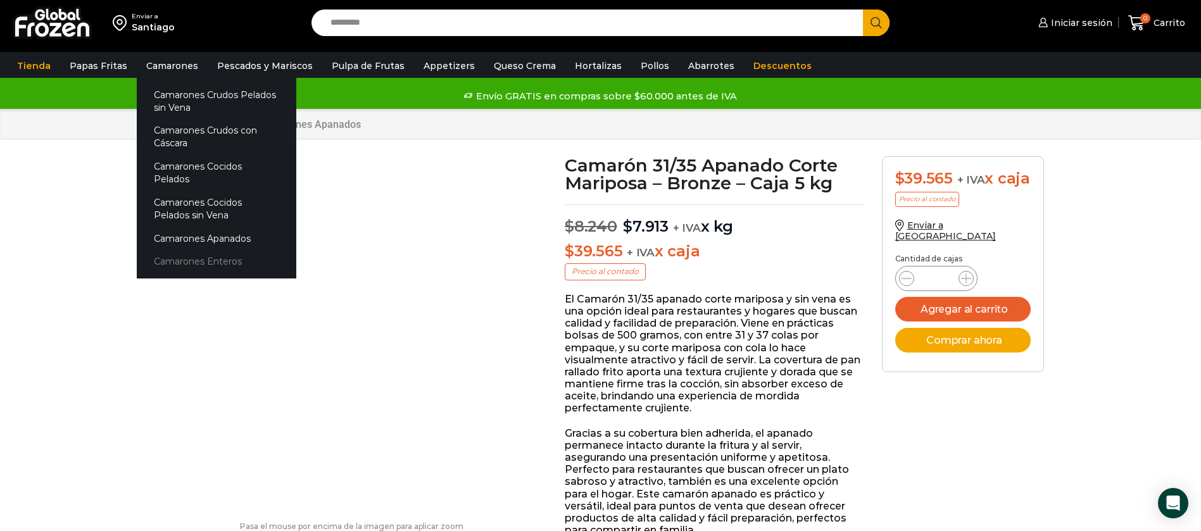
click at [177, 250] on link "Camarones Enteros" at bounding box center [217, 261] width 160 height 23
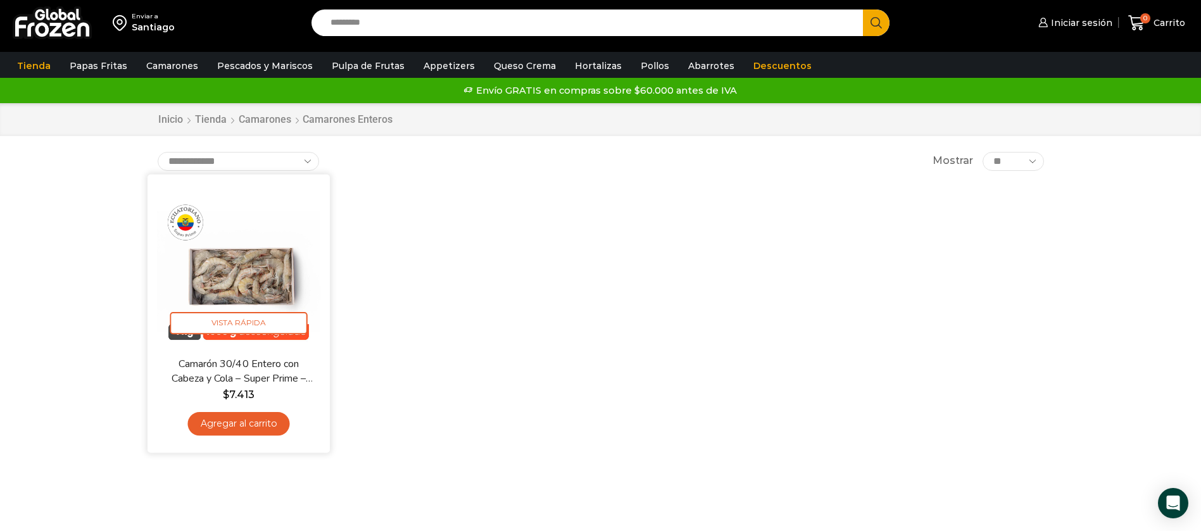
click at [241, 275] on img at bounding box center [238, 265] width 163 height 163
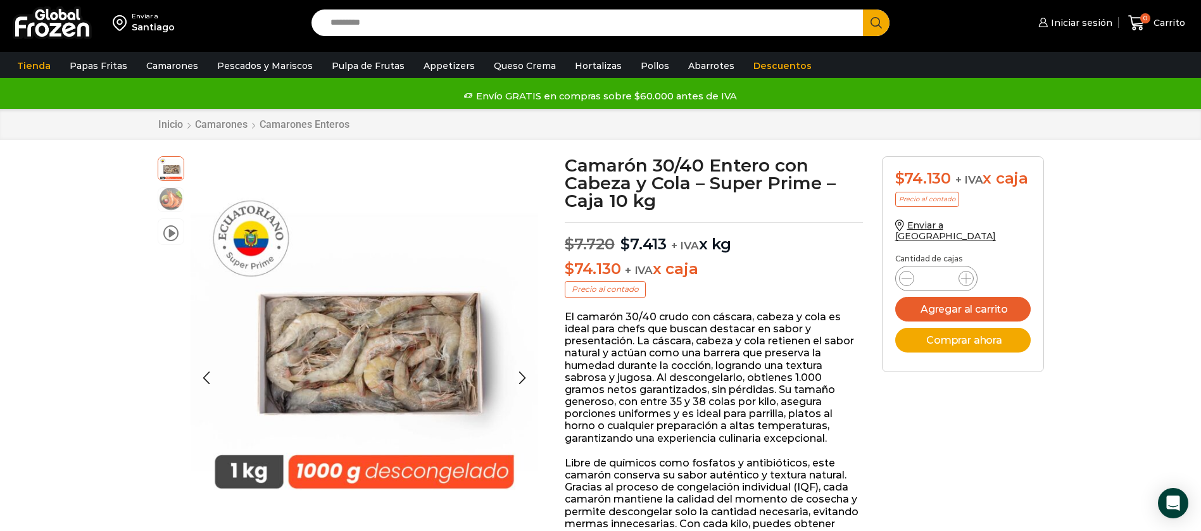
click at [169, 193] on img at bounding box center [170, 198] width 25 height 25
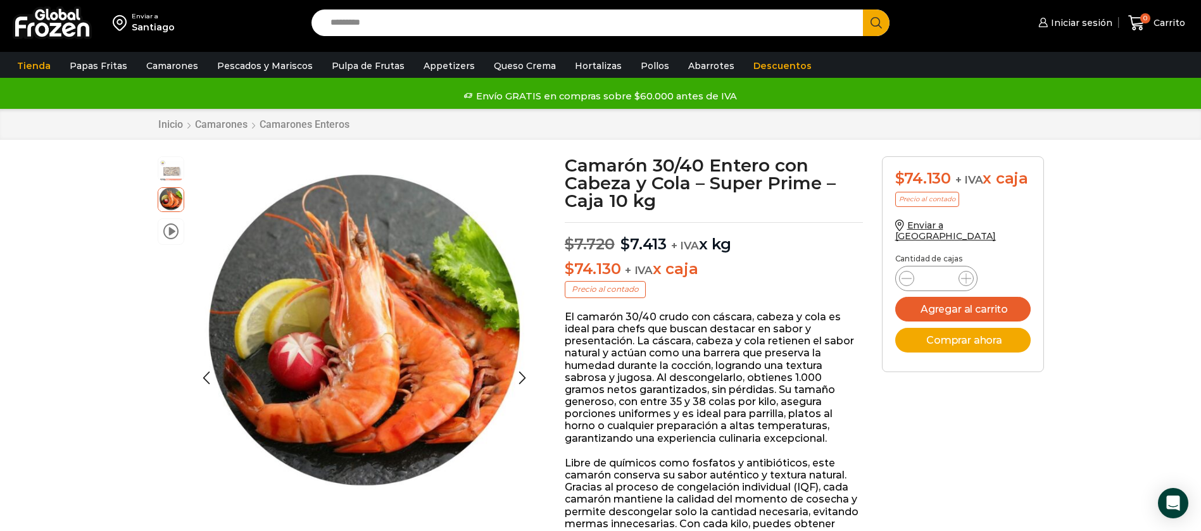
click at [174, 239] on li "video" at bounding box center [171, 232] width 27 height 27
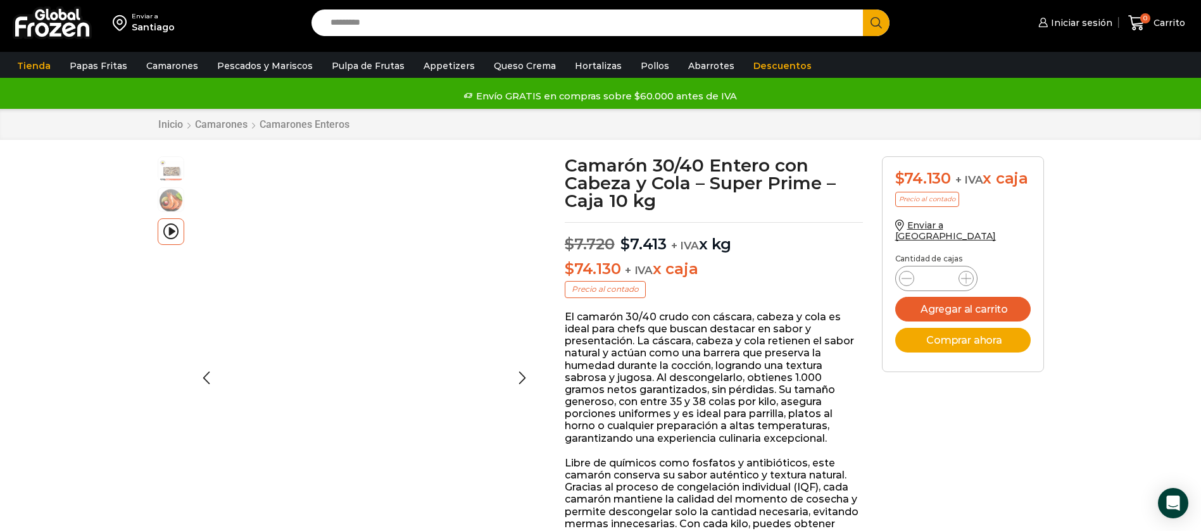
scroll to position [319, 0]
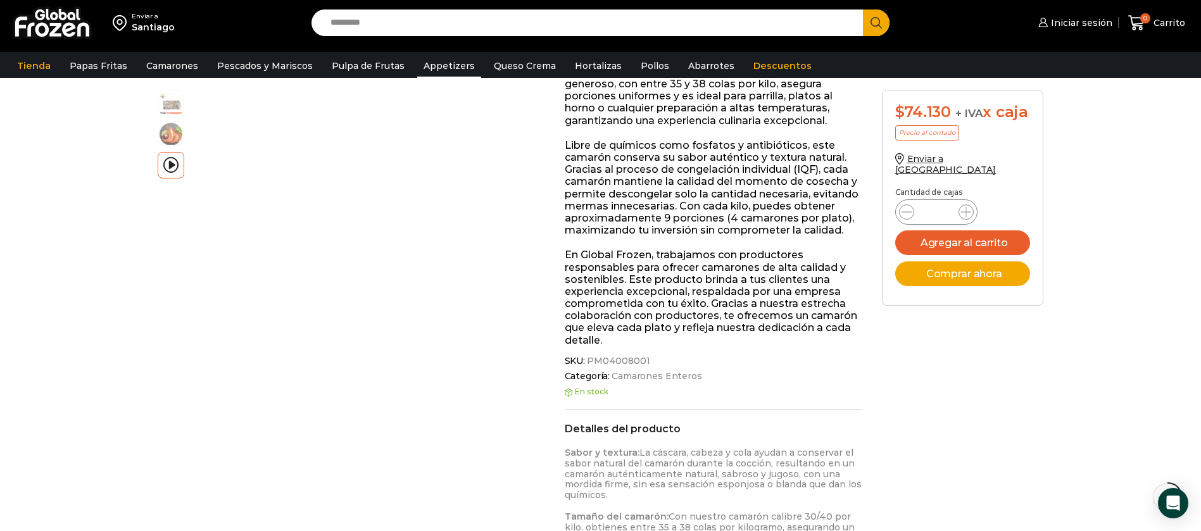
click at [452, 67] on link "Appetizers" at bounding box center [449, 66] width 64 height 24
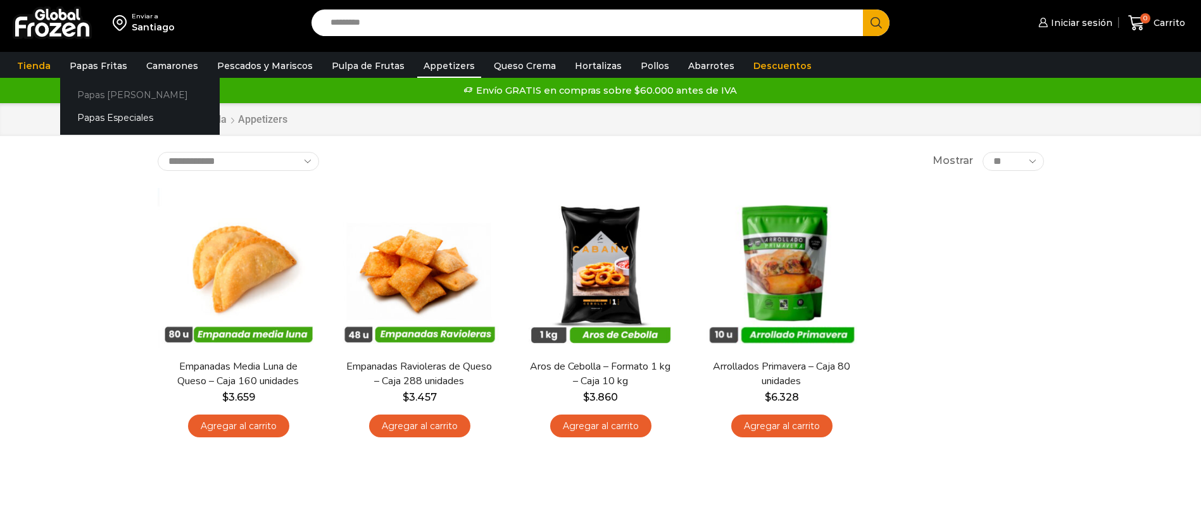
click at [84, 92] on link "Papas [PERSON_NAME]" at bounding box center [140, 94] width 160 height 23
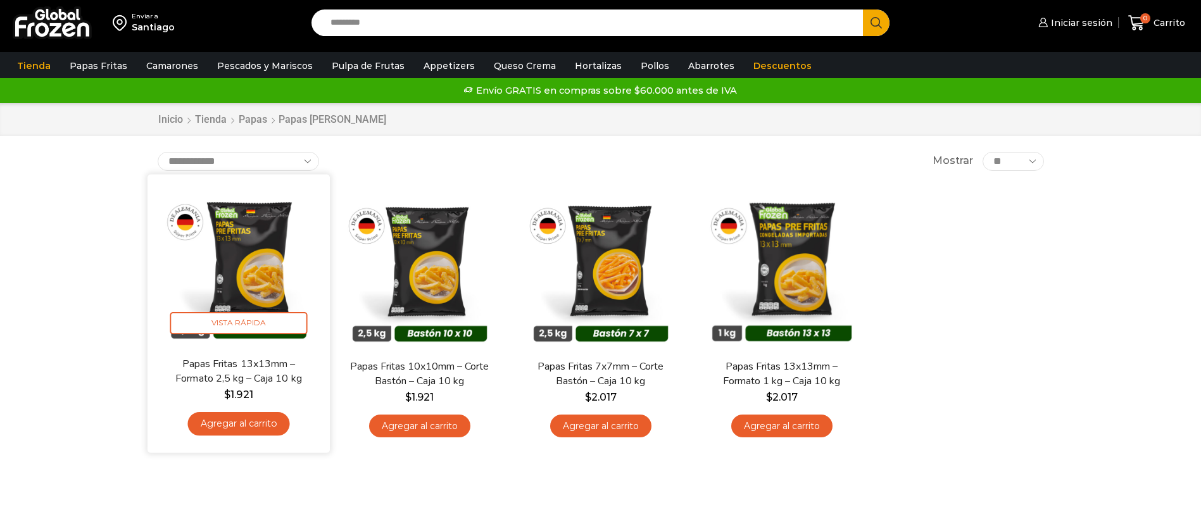
click at [250, 269] on img at bounding box center [238, 265] width 163 height 163
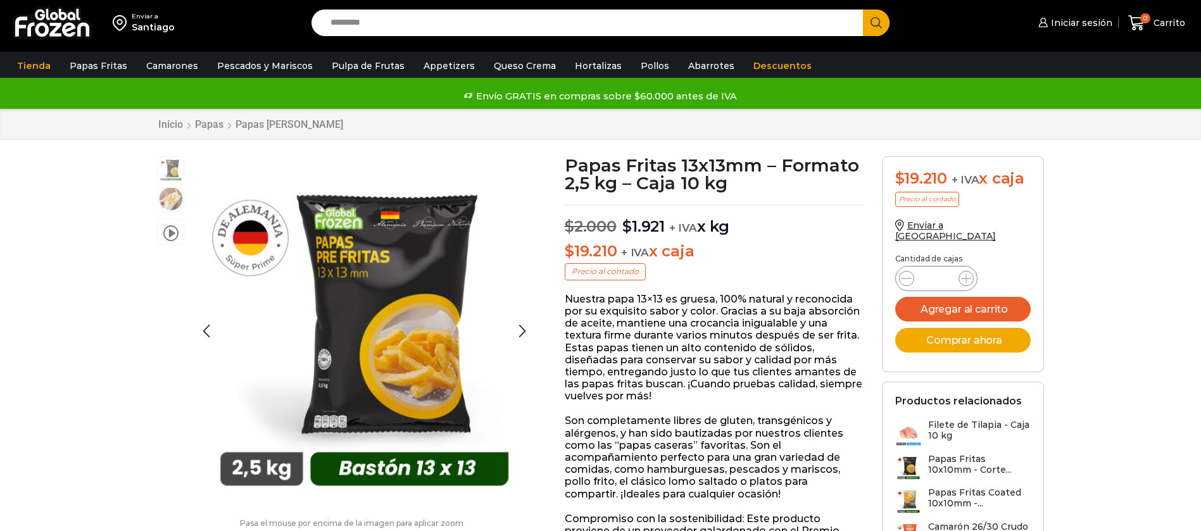
click at [160, 198] on img at bounding box center [170, 198] width 25 height 25
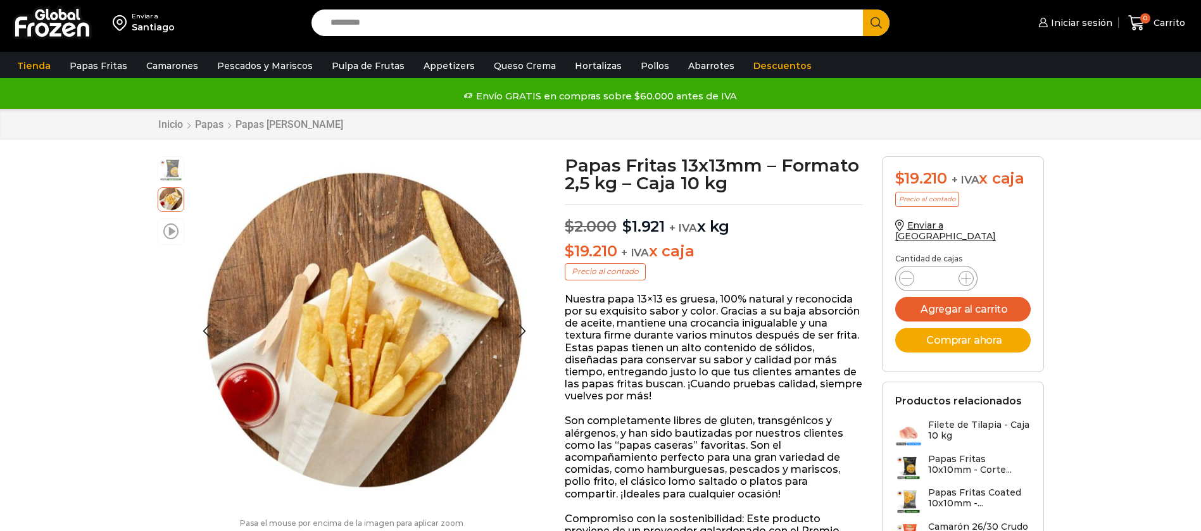
click at [169, 234] on span at bounding box center [170, 230] width 15 height 17
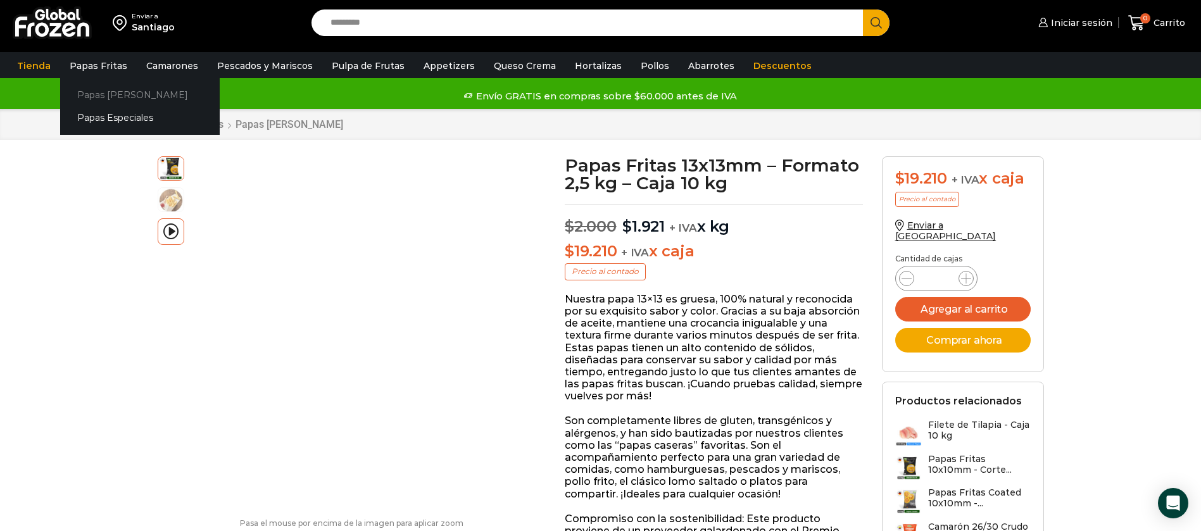
click at [84, 96] on link "Papas [PERSON_NAME]" at bounding box center [140, 94] width 160 height 23
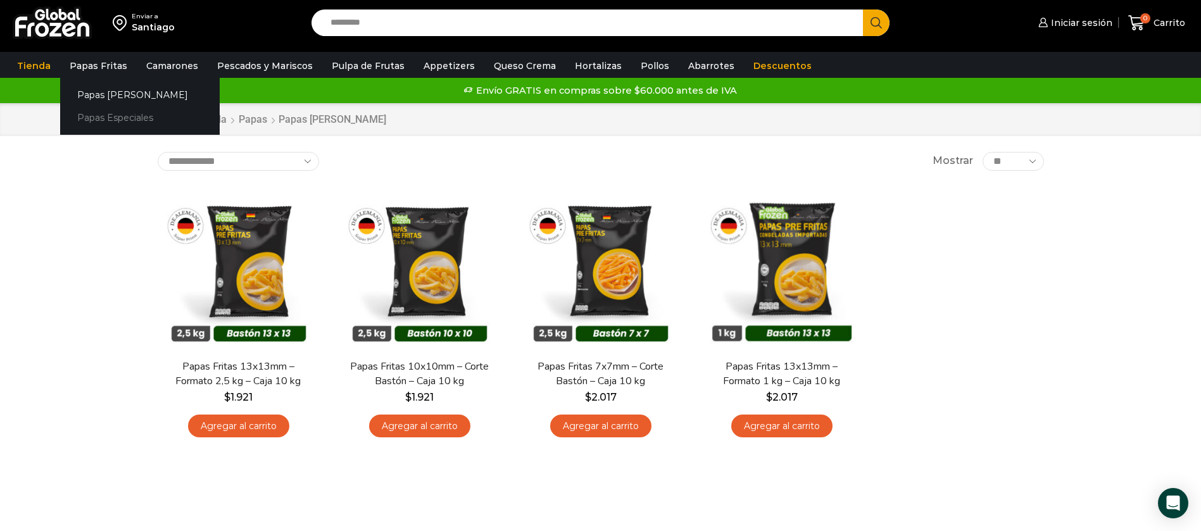
click at [96, 110] on link "Papas Especiales" at bounding box center [140, 117] width 160 height 23
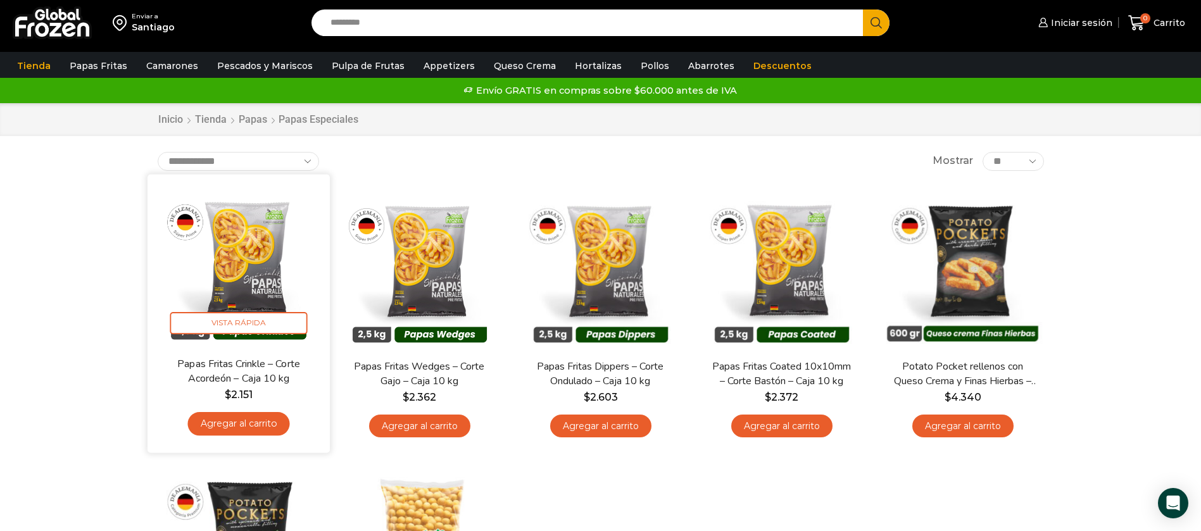
click at [241, 253] on img at bounding box center [238, 265] width 163 height 163
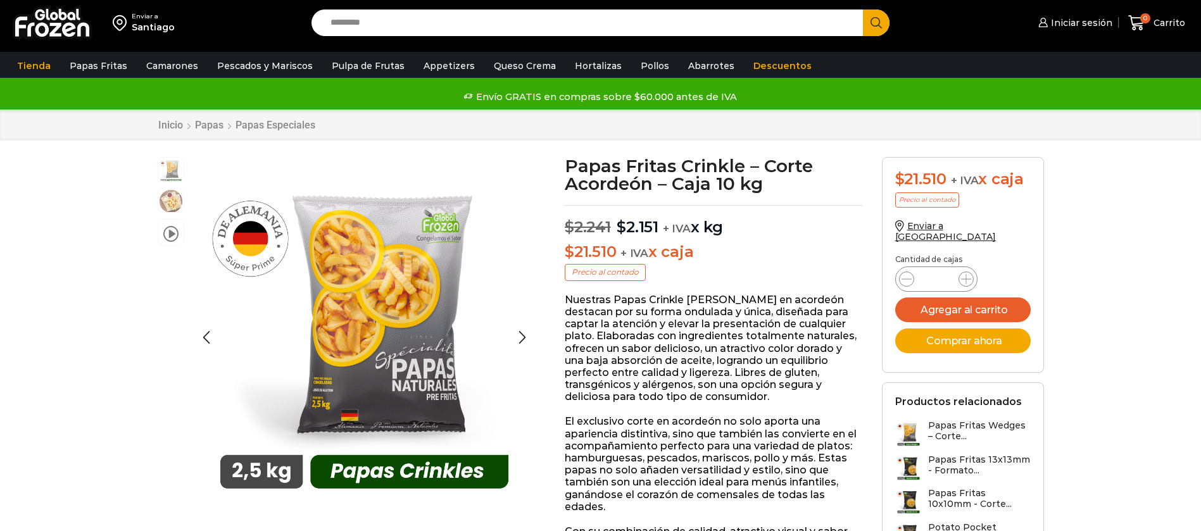
scroll to position [1, 0]
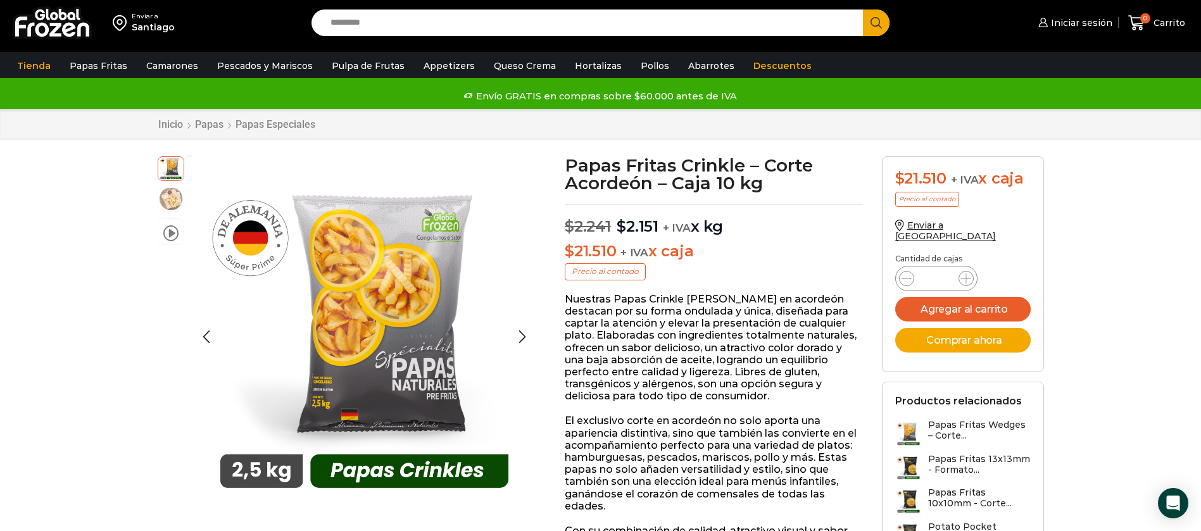
click at [175, 198] on img at bounding box center [170, 198] width 25 height 25
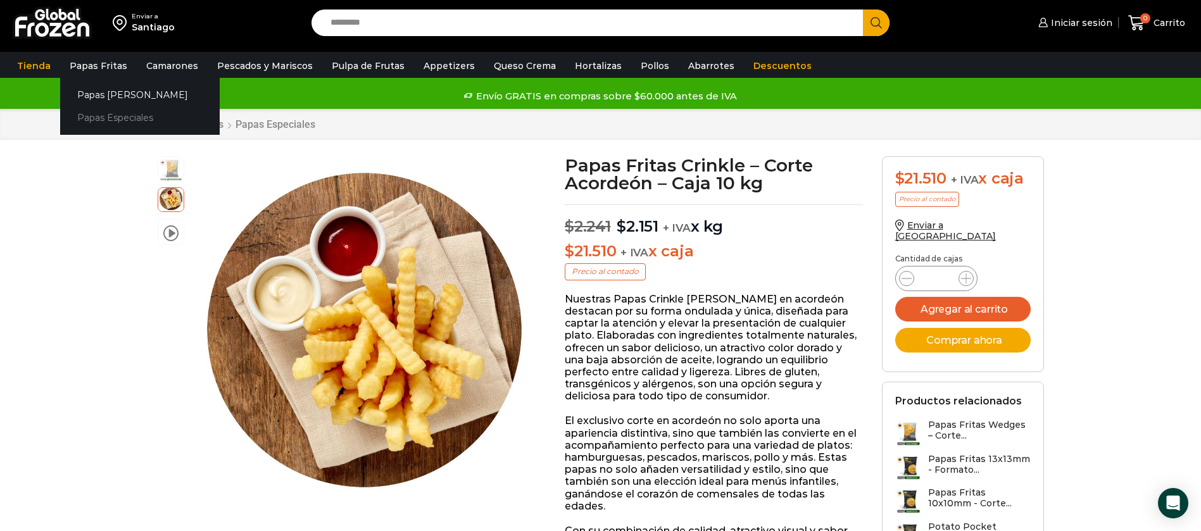
click at [92, 118] on link "Papas Especiales" at bounding box center [140, 117] width 160 height 23
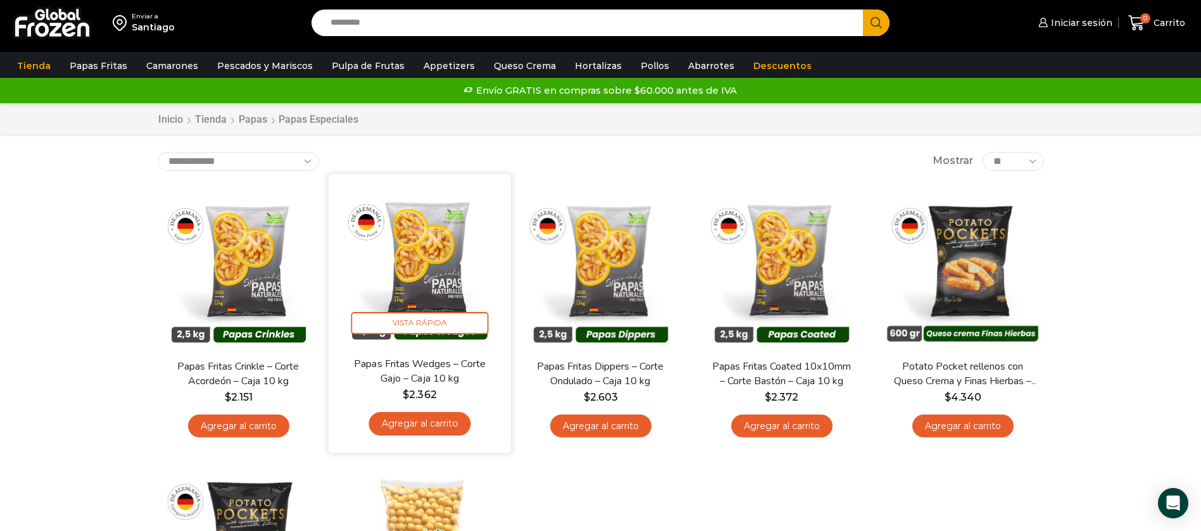
click at [448, 297] on img at bounding box center [419, 265] width 163 height 163
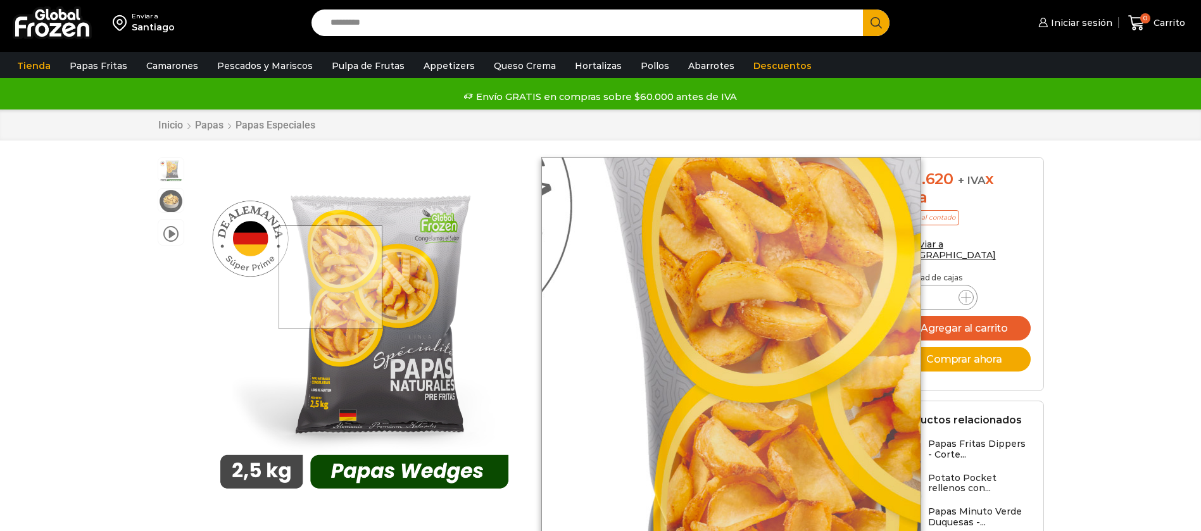
scroll to position [1, 0]
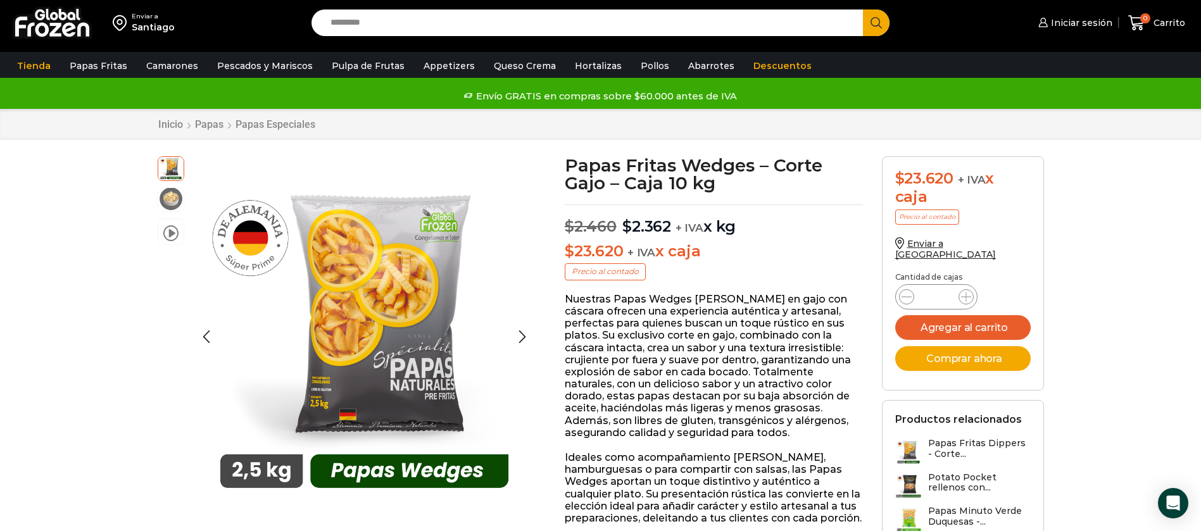
click at [172, 200] on img at bounding box center [170, 198] width 25 height 25
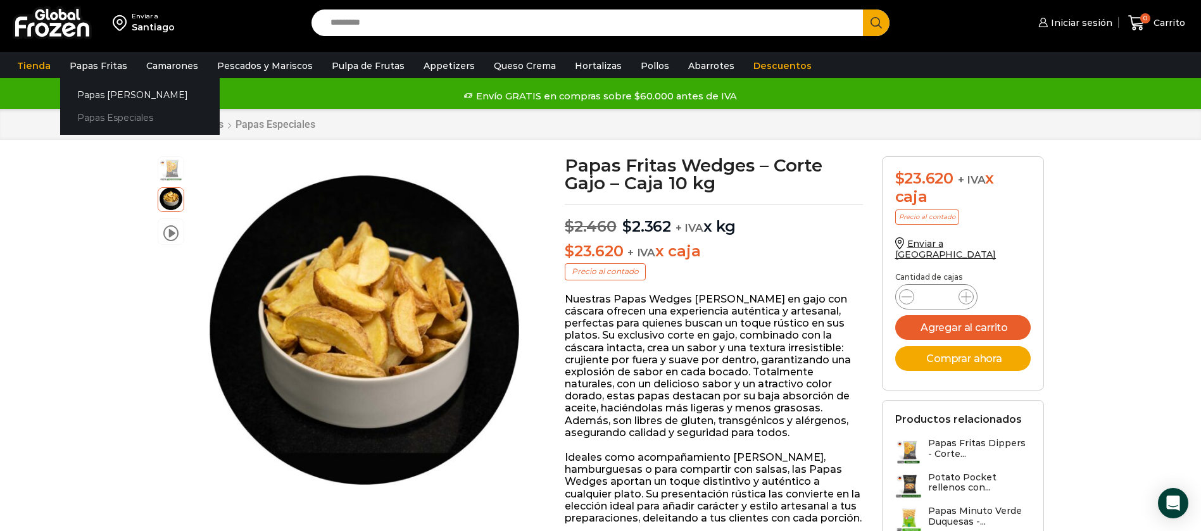
click at [110, 118] on link "Papas Especiales" at bounding box center [140, 117] width 160 height 23
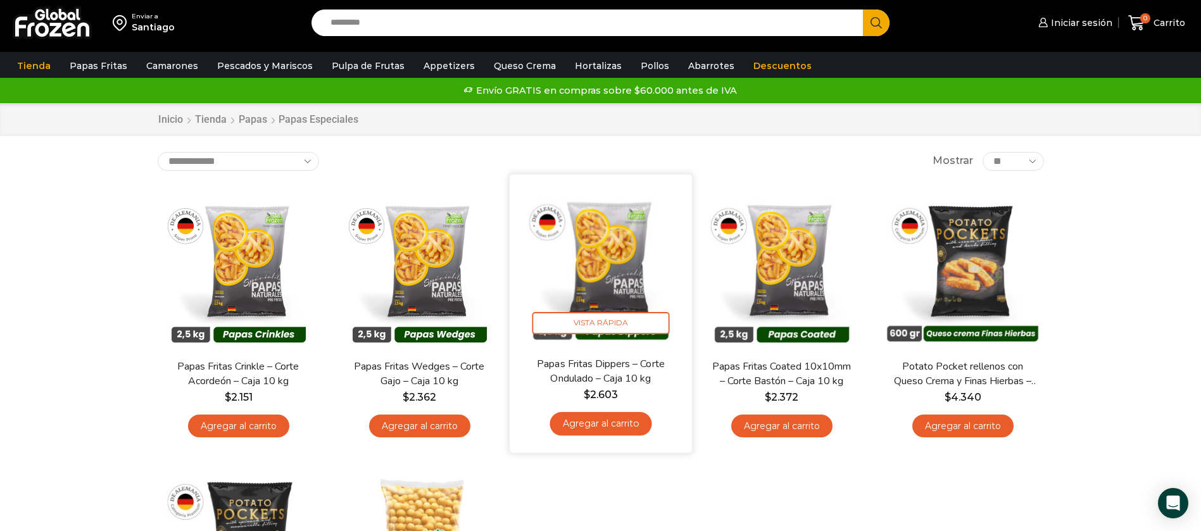
click at [620, 267] on img at bounding box center [600, 265] width 163 height 163
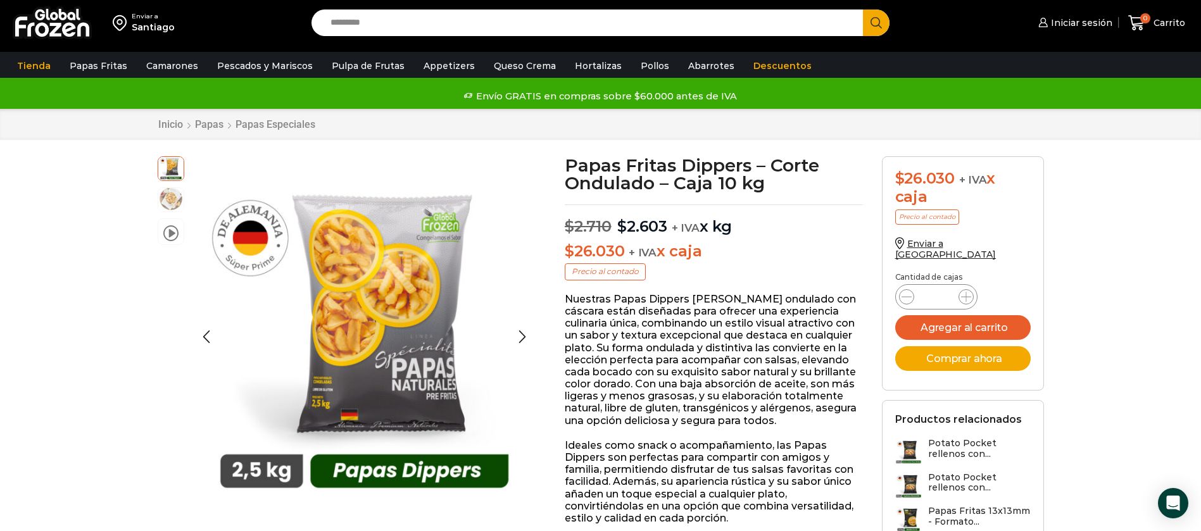
click at [166, 208] on img at bounding box center [170, 198] width 25 height 25
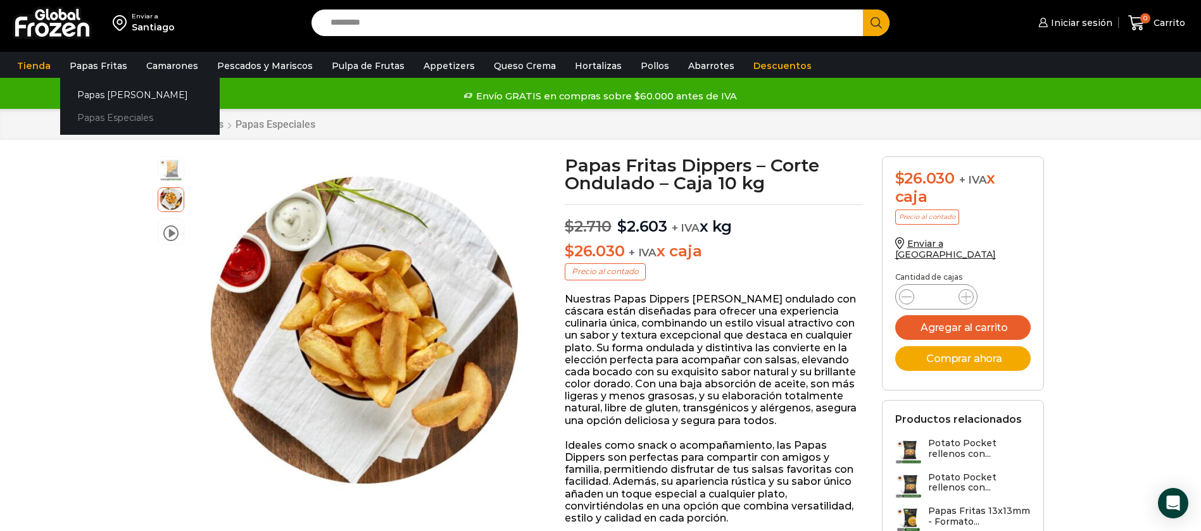
click at [106, 108] on link "Papas Especiales" at bounding box center [140, 117] width 160 height 23
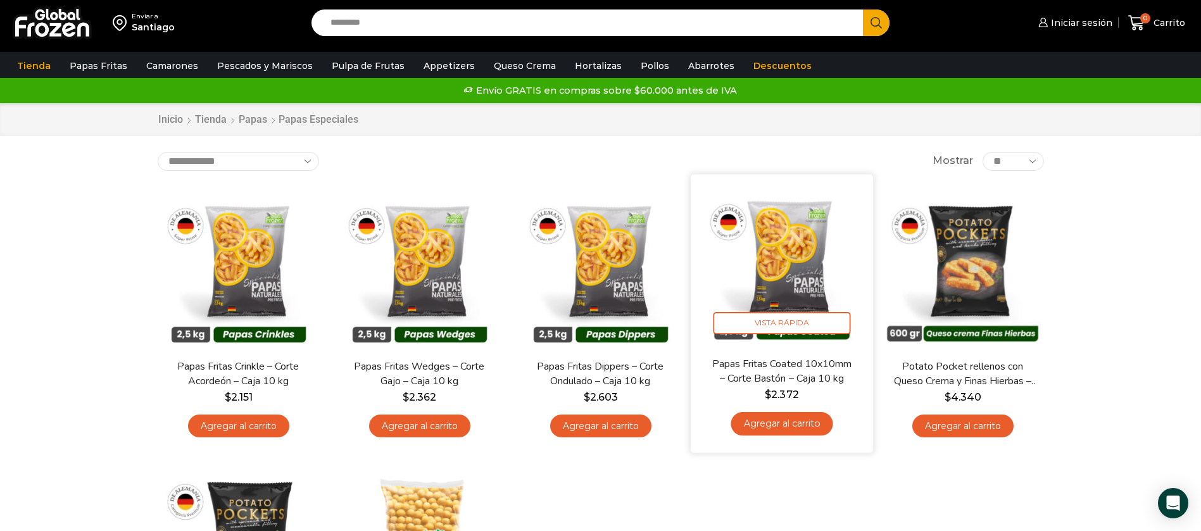
click at [802, 248] on img at bounding box center [781, 265] width 163 height 163
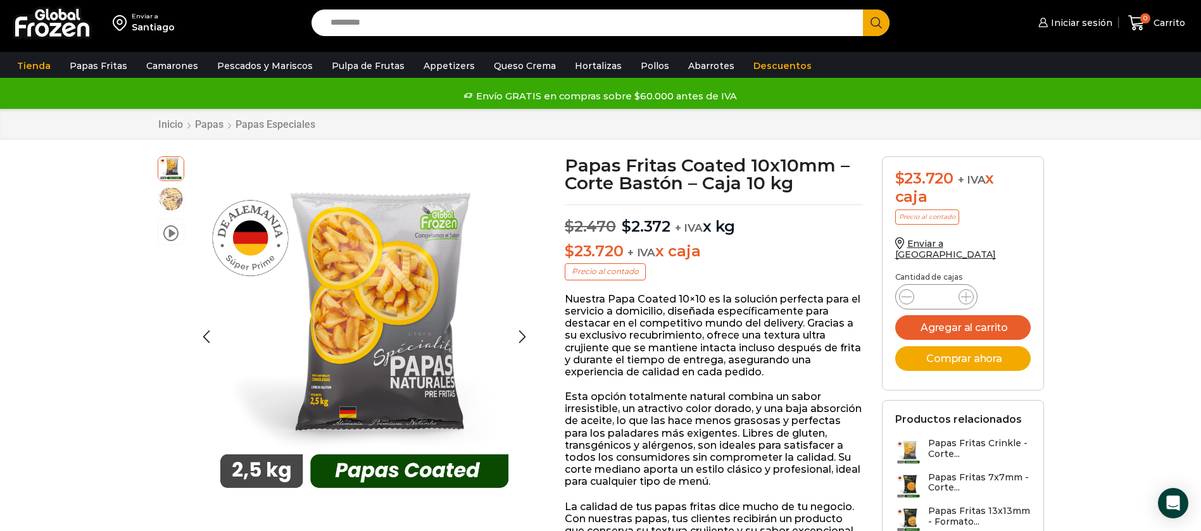
click at [162, 197] on img at bounding box center [170, 198] width 25 height 25
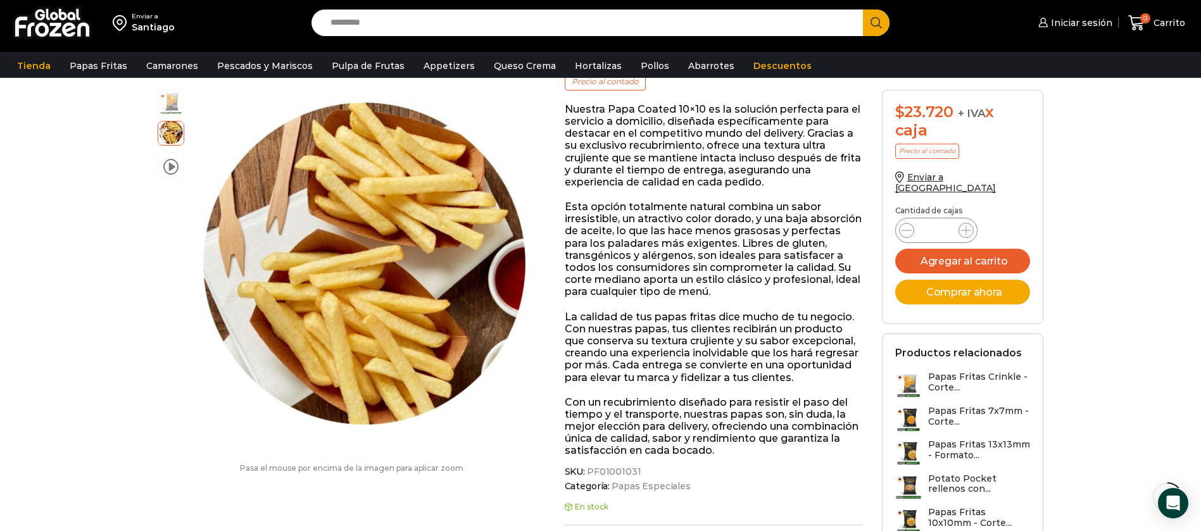
scroll to position [286, 0]
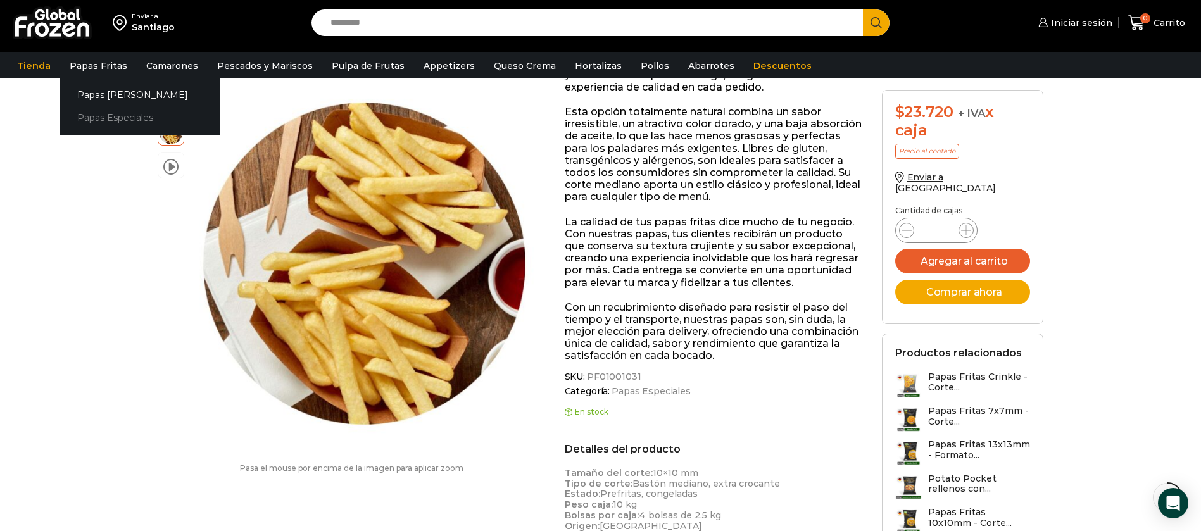
click at [96, 128] on link "Papas Especiales" at bounding box center [140, 117] width 160 height 23
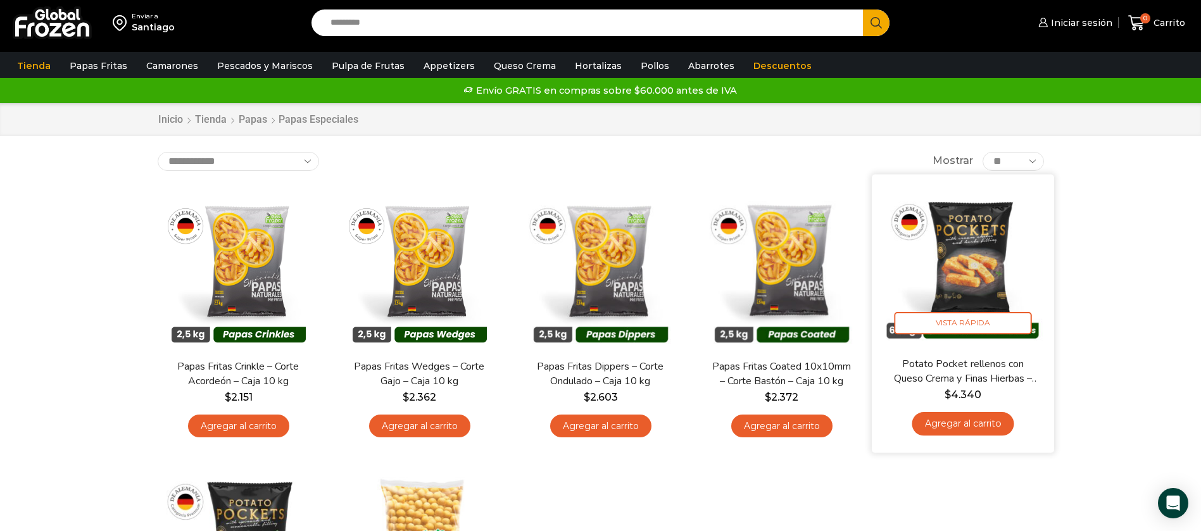
click at [956, 251] on img at bounding box center [963, 265] width 163 height 163
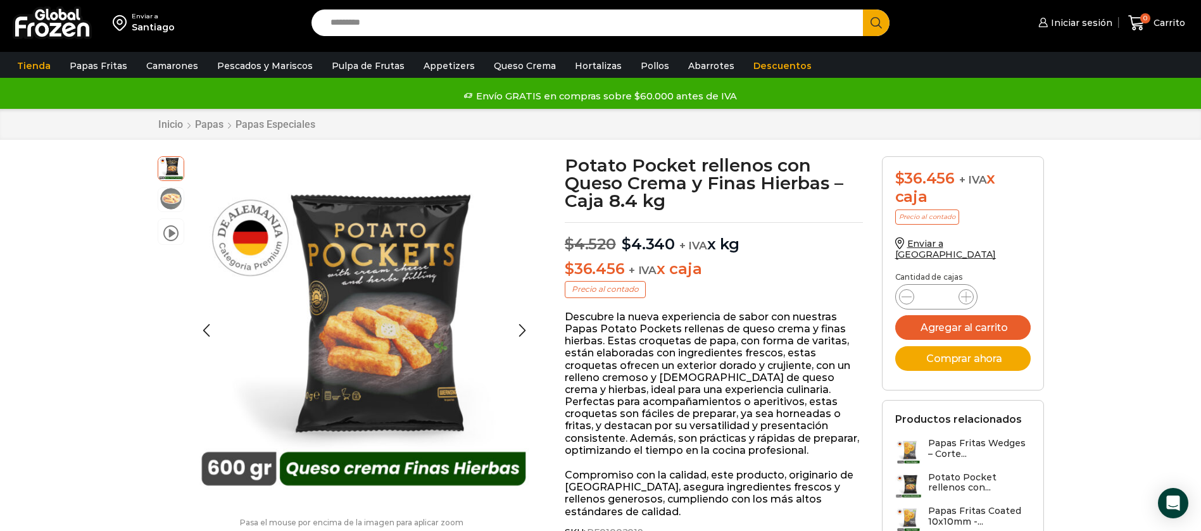
click at [177, 194] on img at bounding box center [170, 198] width 25 height 25
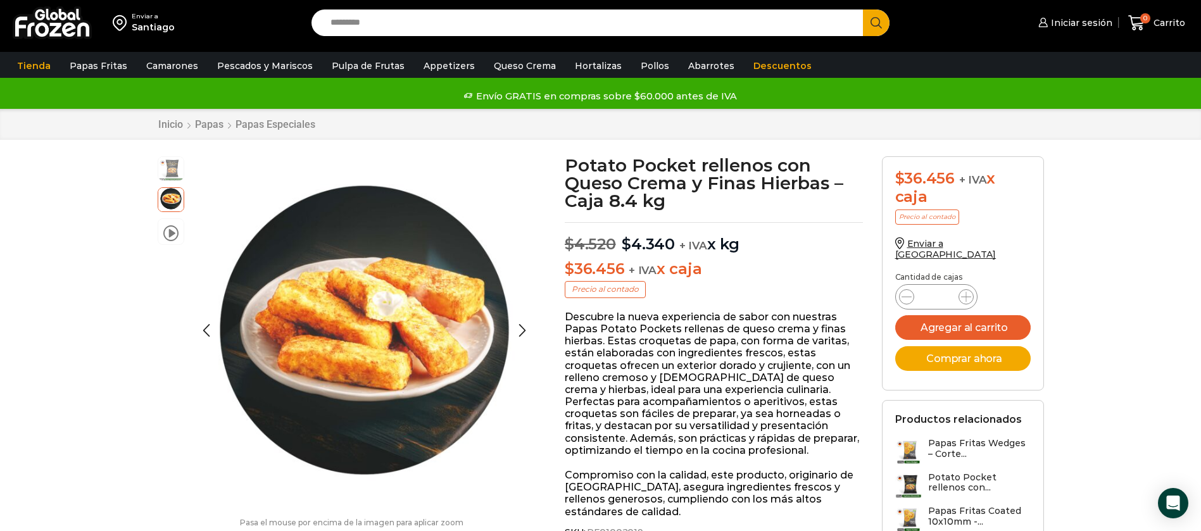
click at [175, 246] on div "video" at bounding box center [171, 202] width 27 height 93
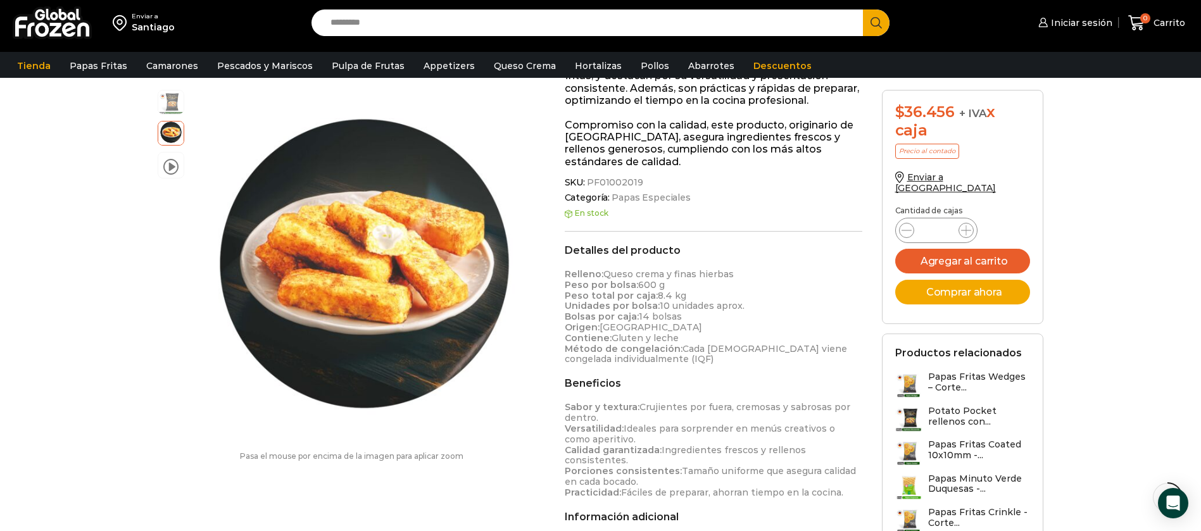
scroll to position [381, 0]
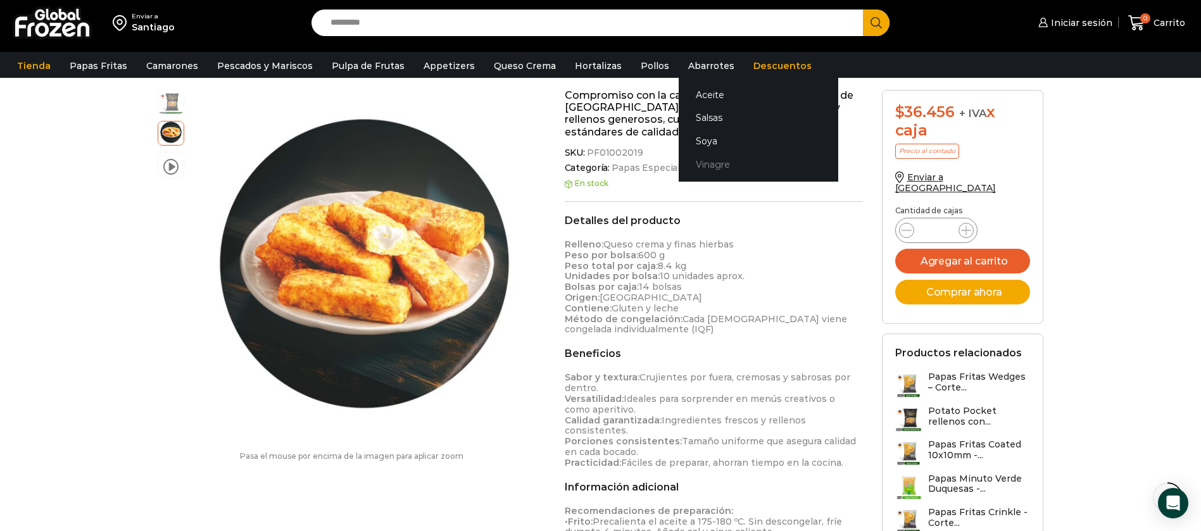
click at [688, 155] on link "Vinagre" at bounding box center [759, 164] width 160 height 23
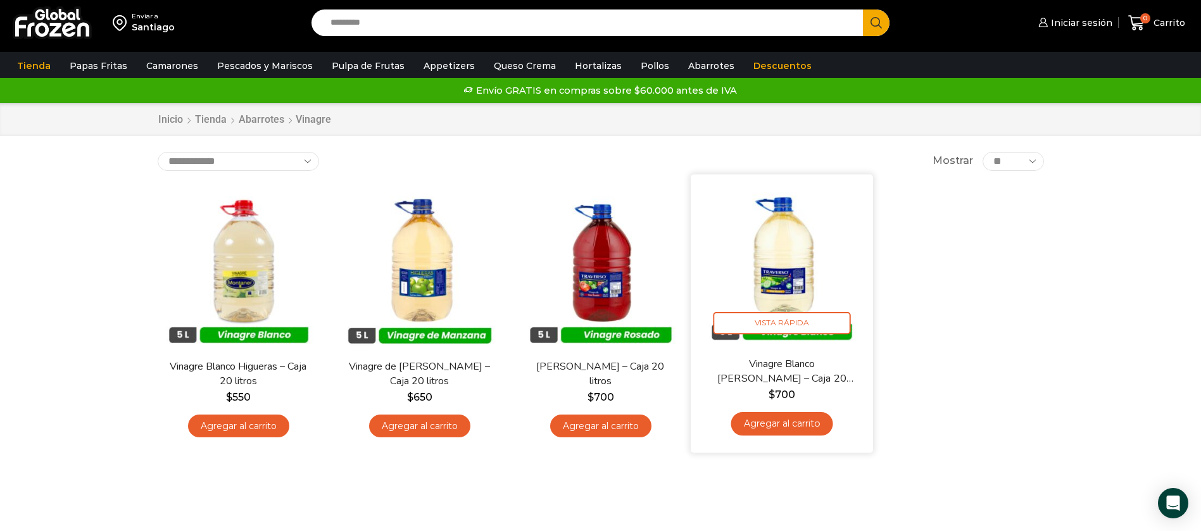
click at [786, 255] on img at bounding box center [781, 265] width 163 height 163
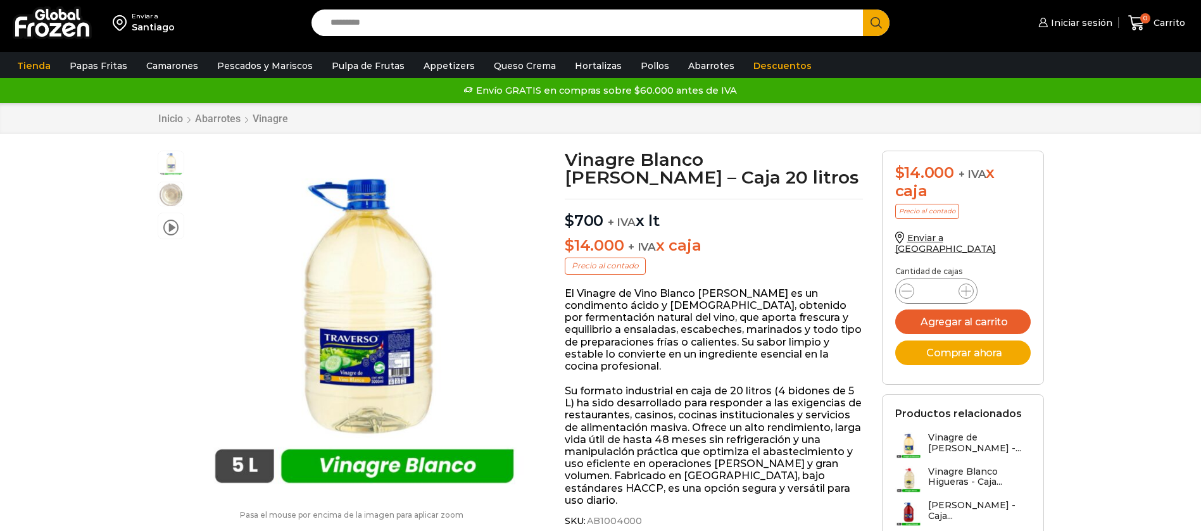
scroll to position [1, 0]
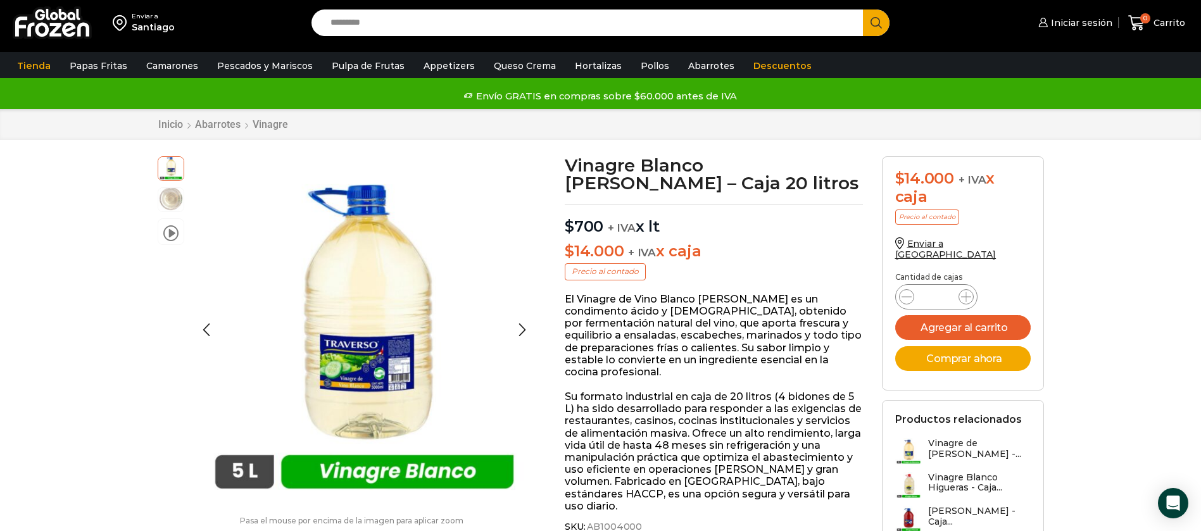
click at [168, 198] on img at bounding box center [170, 198] width 25 height 25
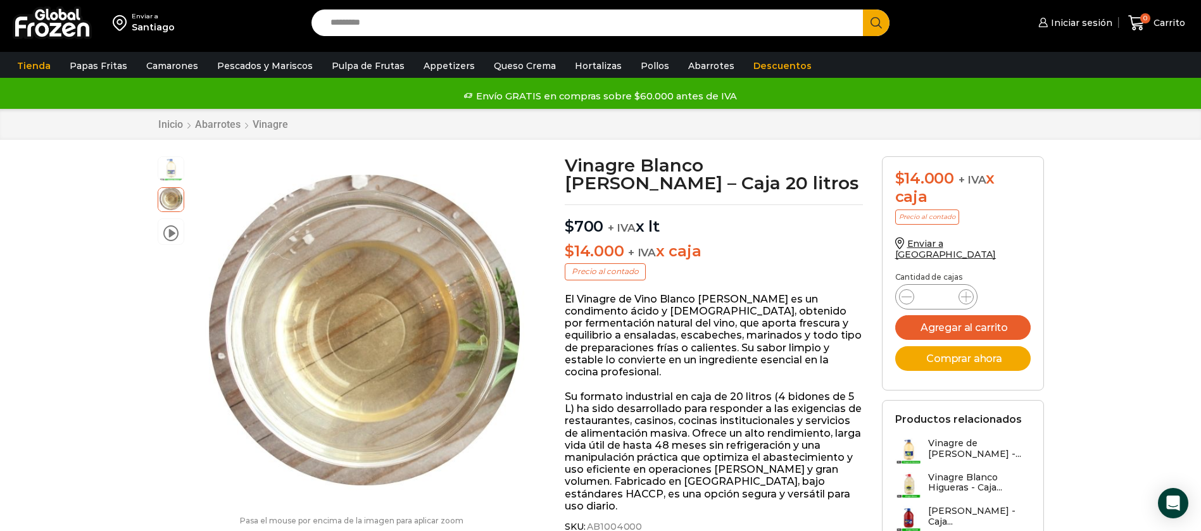
scroll to position [96, 0]
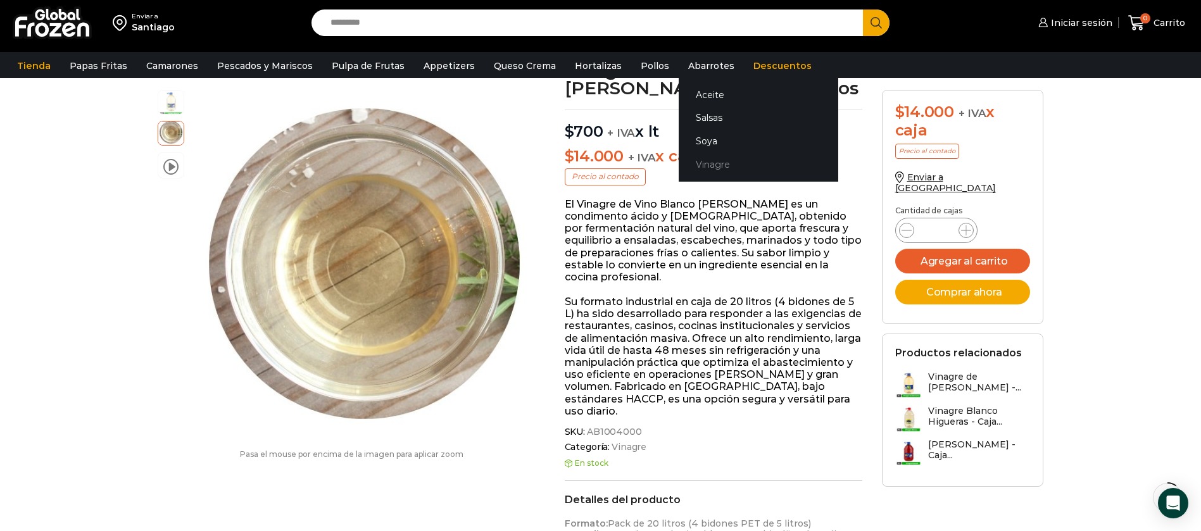
click at [702, 158] on link "Vinagre" at bounding box center [759, 164] width 160 height 23
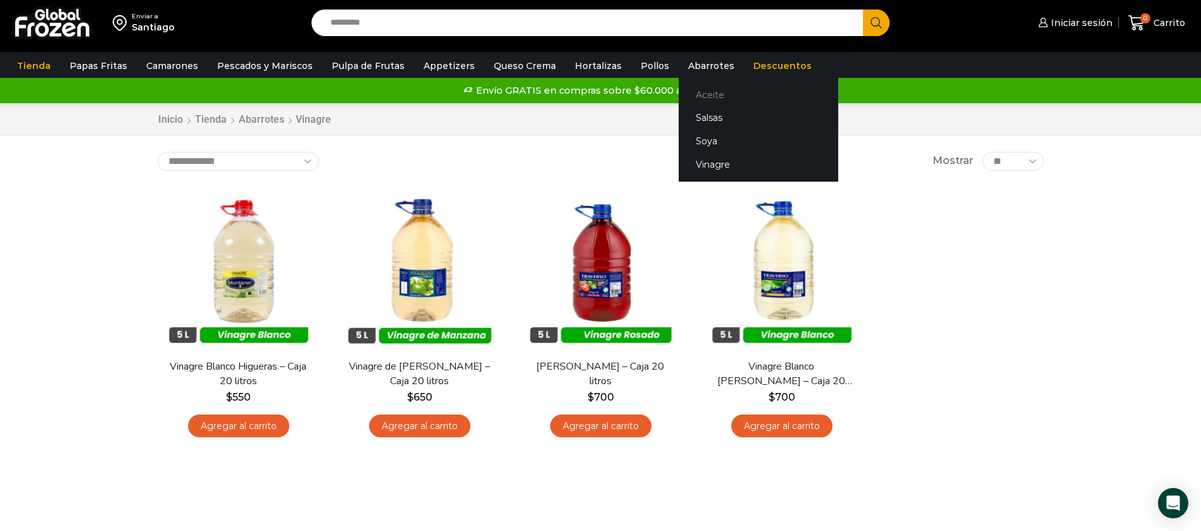
click at [698, 94] on link "Aceite" at bounding box center [759, 94] width 160 height 23
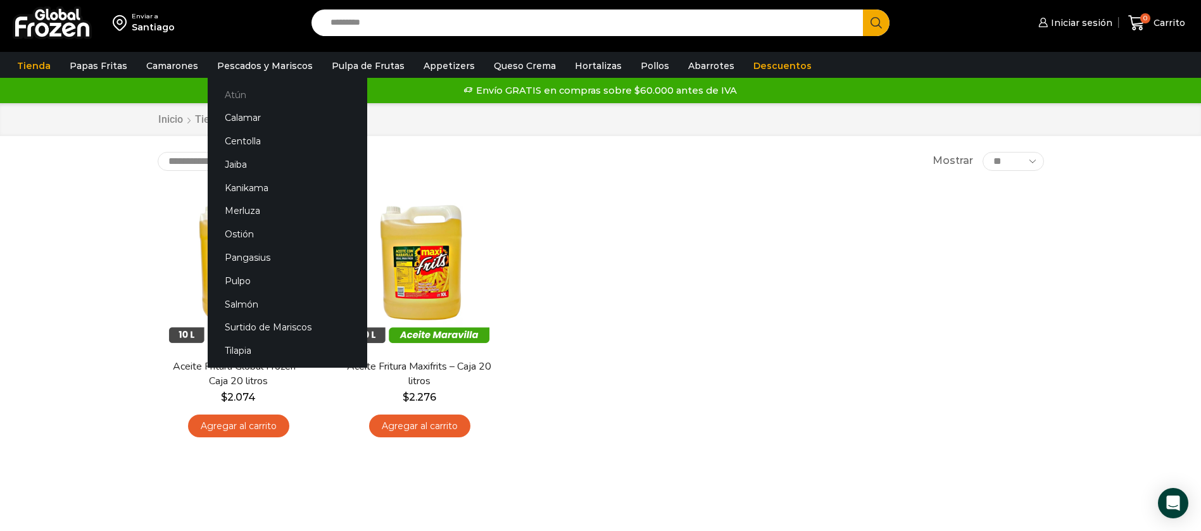
click at [235, 97] on link "Atún" at bounding box center [288, 94] width 160 height 23
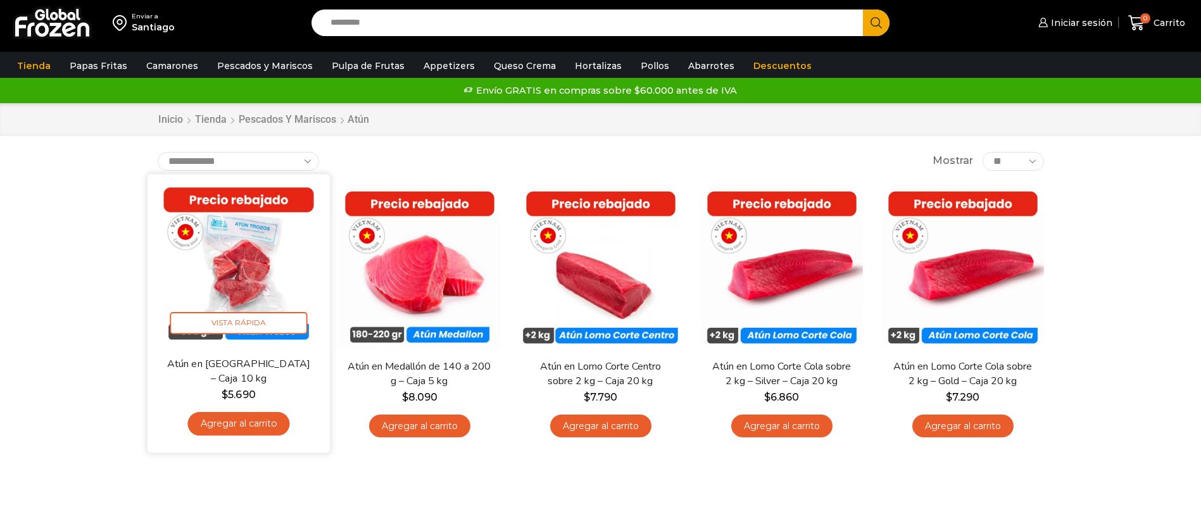
click at [202, 279] on img at bounding box center [238, 265] width 163 height 163
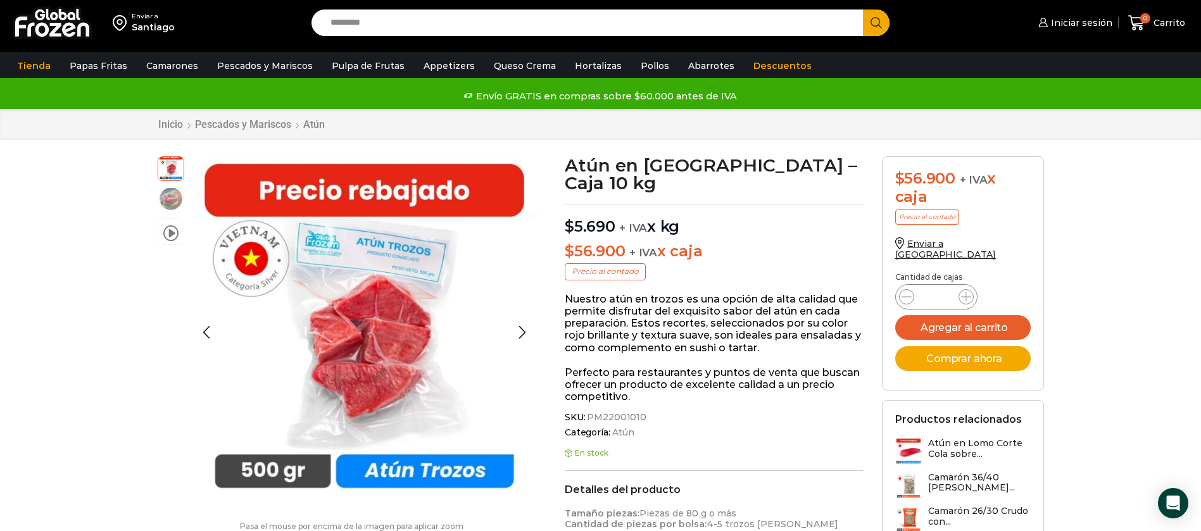
click at [181, 194] on img at bounding box center [170, 198] width 25 height 25
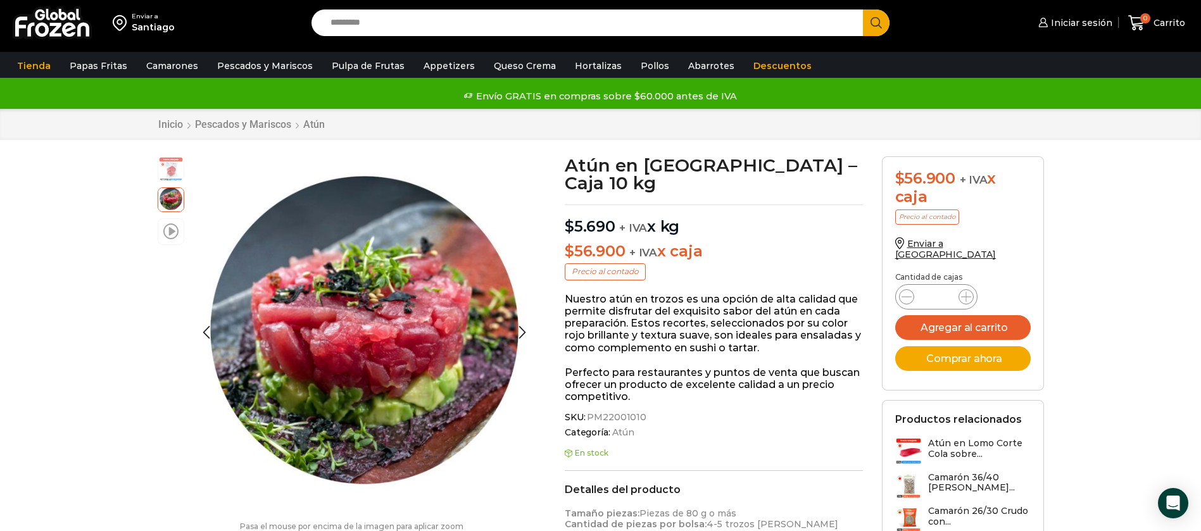
click at [172, 236] on span at bounding box center [170, 230] width 15 height 17
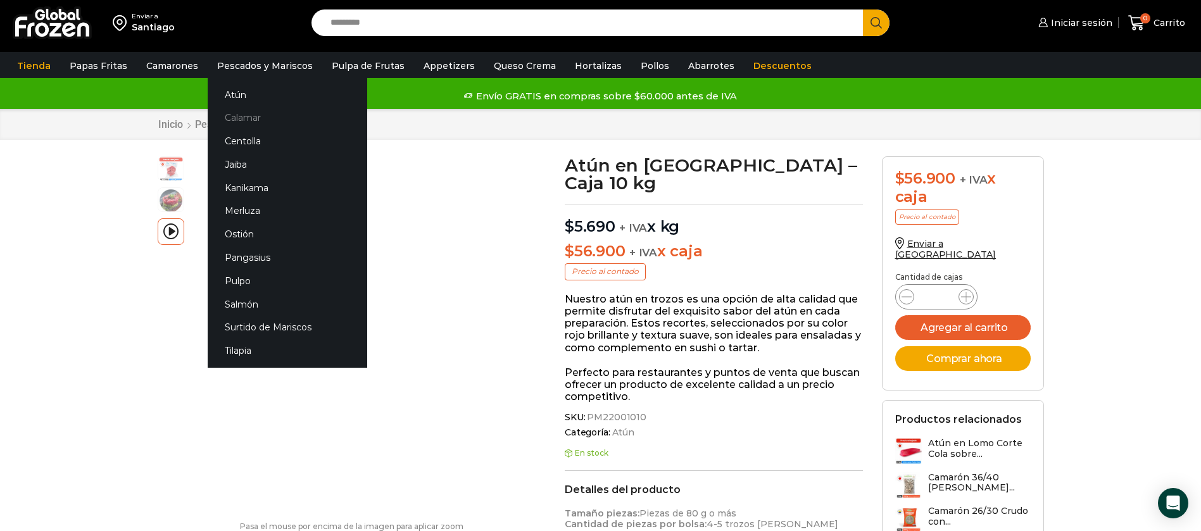
click at [255, 120] on link "Calamar" at bounding box center [288, 117] width 160 height 23
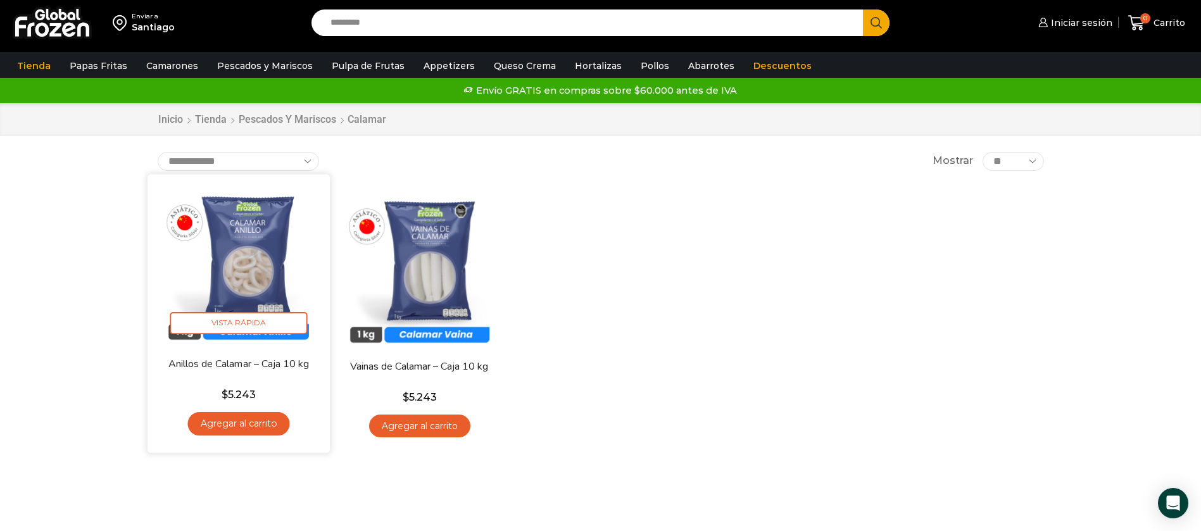
click at [238, 239] on img at bounding box center [238, 265] width 163 height 163
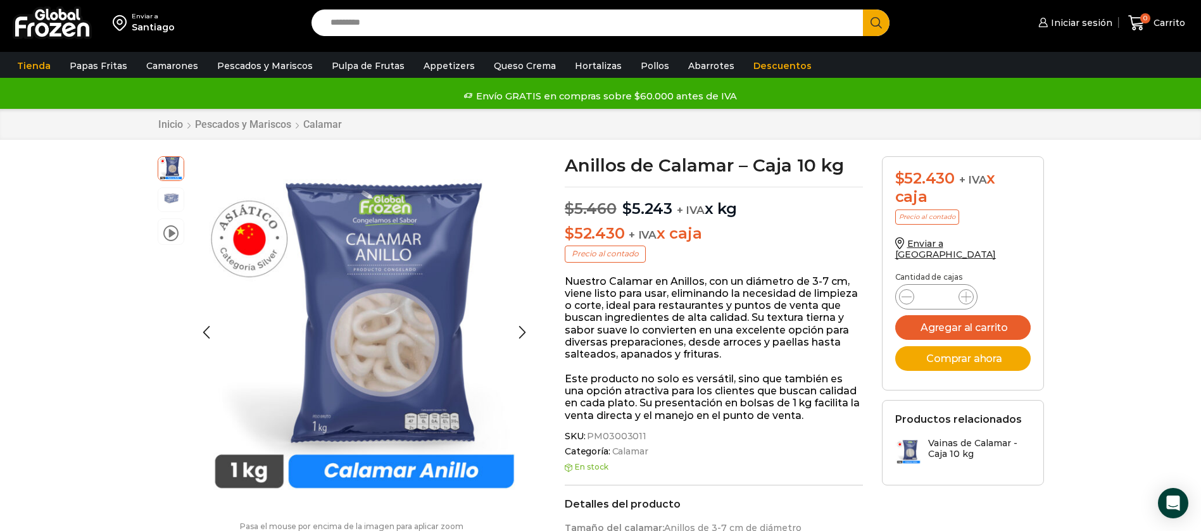
click at [178, 194] on img at bounding box center [170, 198] width 25 height 25
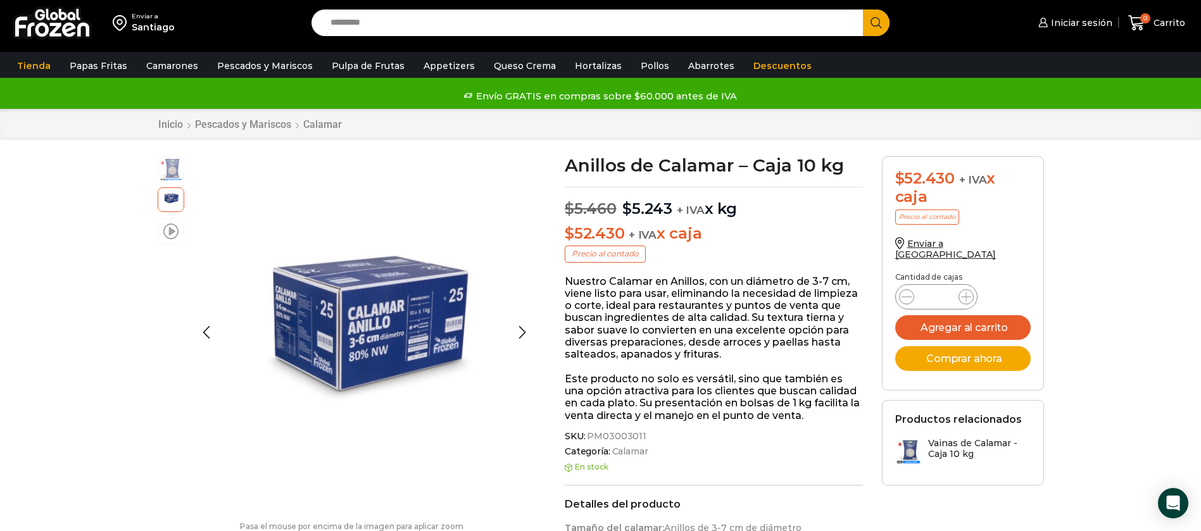
click at [177, 227] on span at bounding box center [170, 230] width 15 height 17
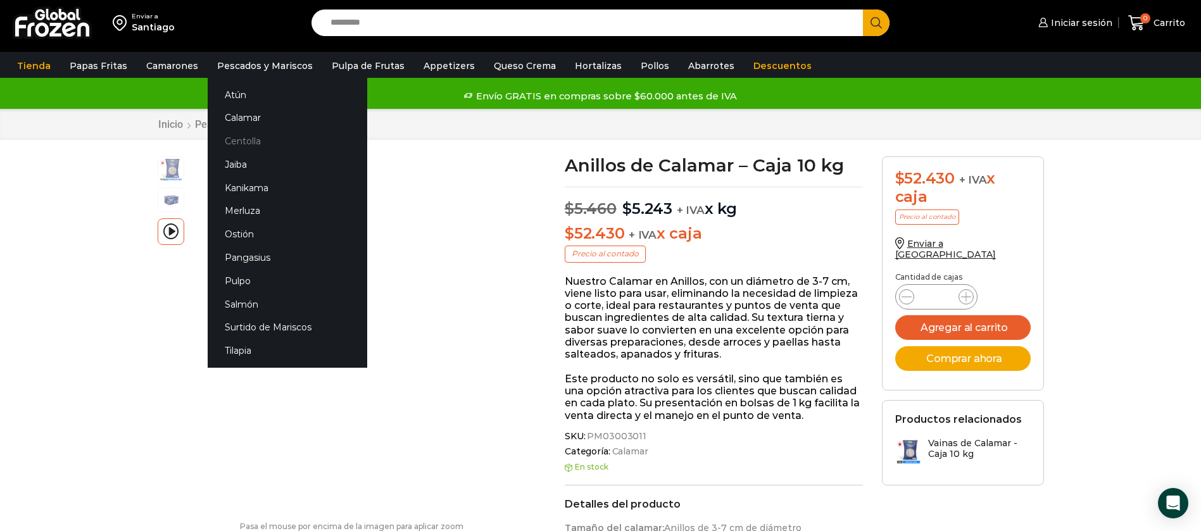
click at [255, 137] on link "Centolla" at bounding box center [288, 141] width 160 height 23
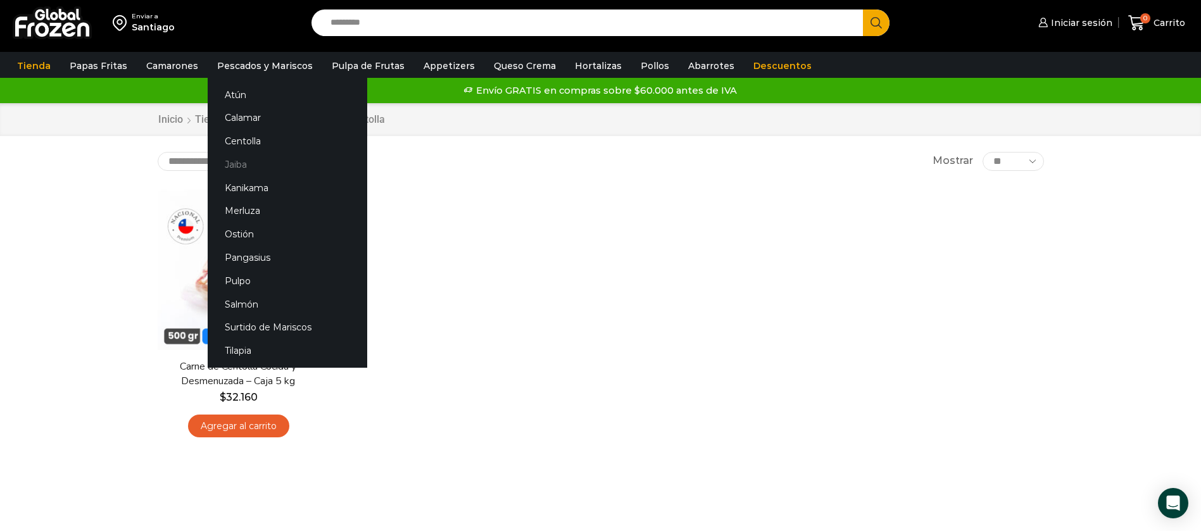
click at [232, 162] on link "Jaiba" at bounding box center [288, 164] width 160 height 23
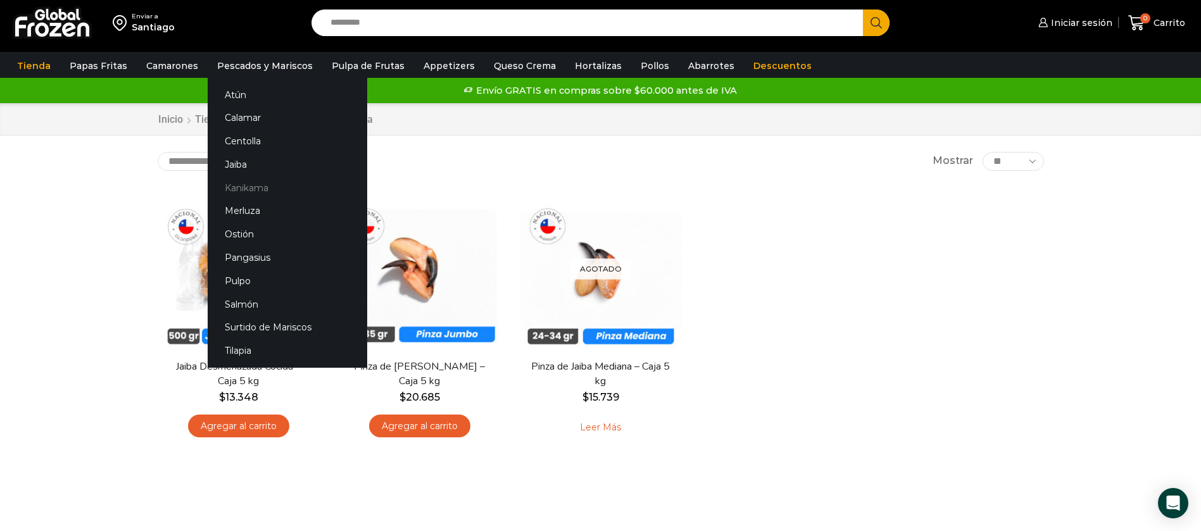
click at [246, 187] on link "Kanikama" at bounding box center [288, 187] width 160 height 23
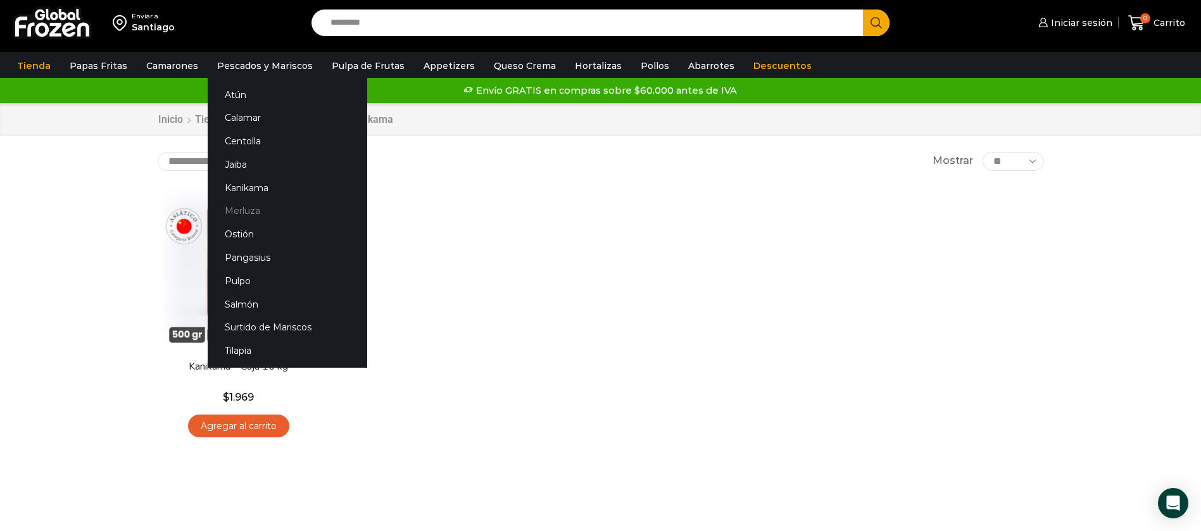
click at [265, 210] on link "Merluza" at bounding box center [288, 211] width 160 height 23
